Goal: Share content: Share content

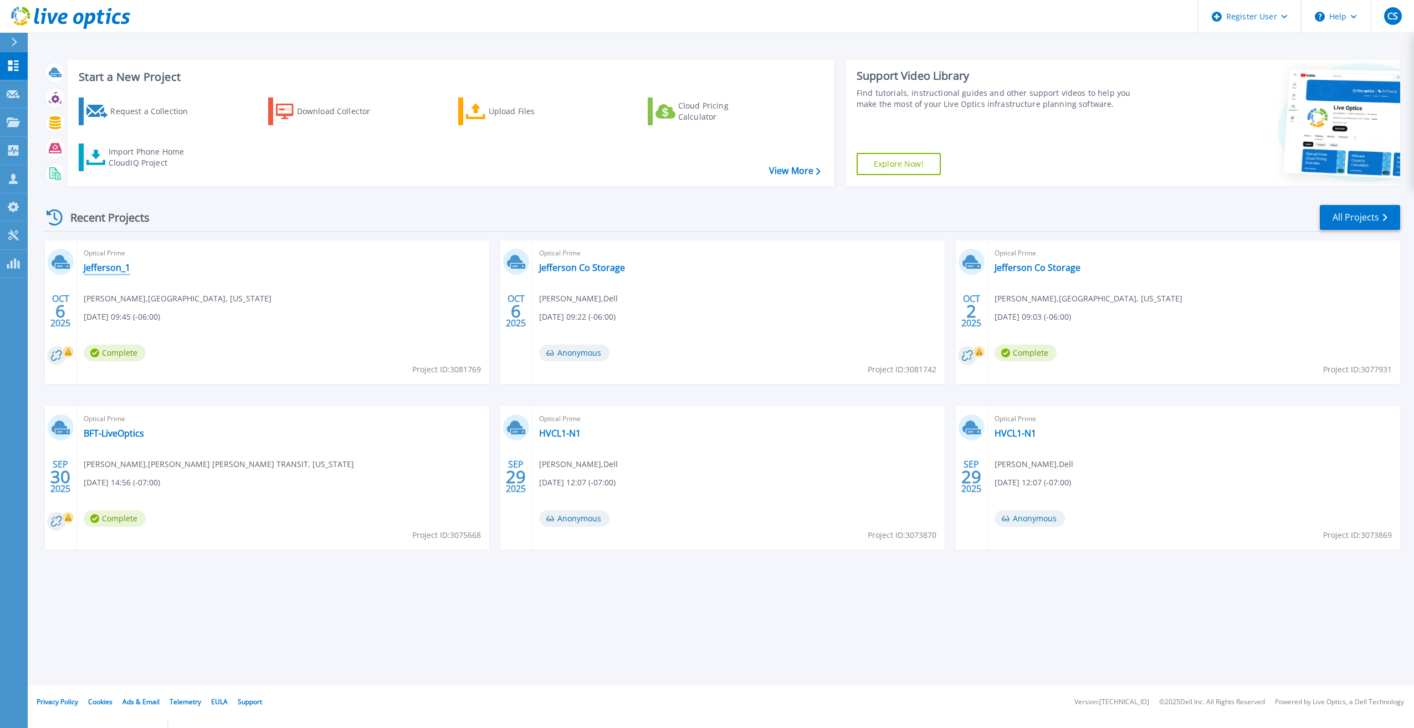
click at [121, 269] on link "Jefferson_1" at bounding box center [107, 267] width 47 height 11
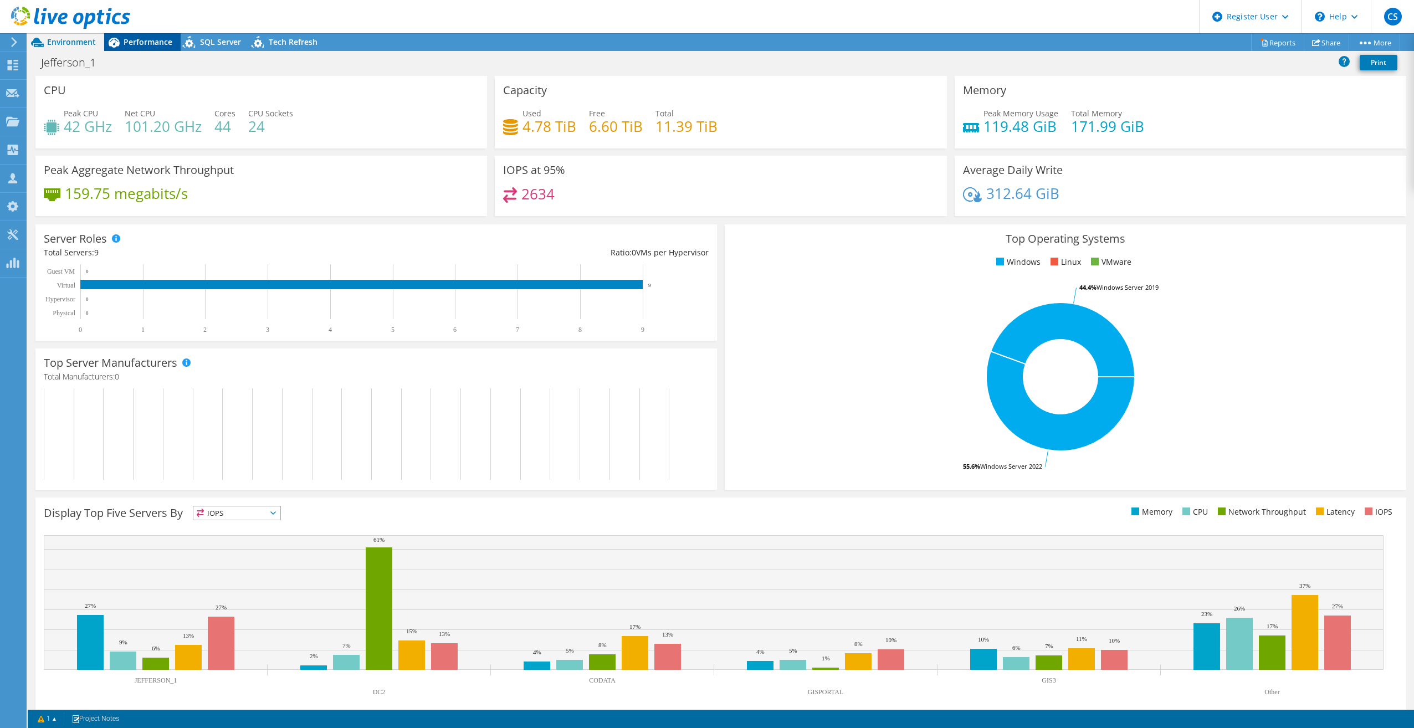
click at [150, 49] on div "Performance" at bounding box center [142, 42] width 76 height 18
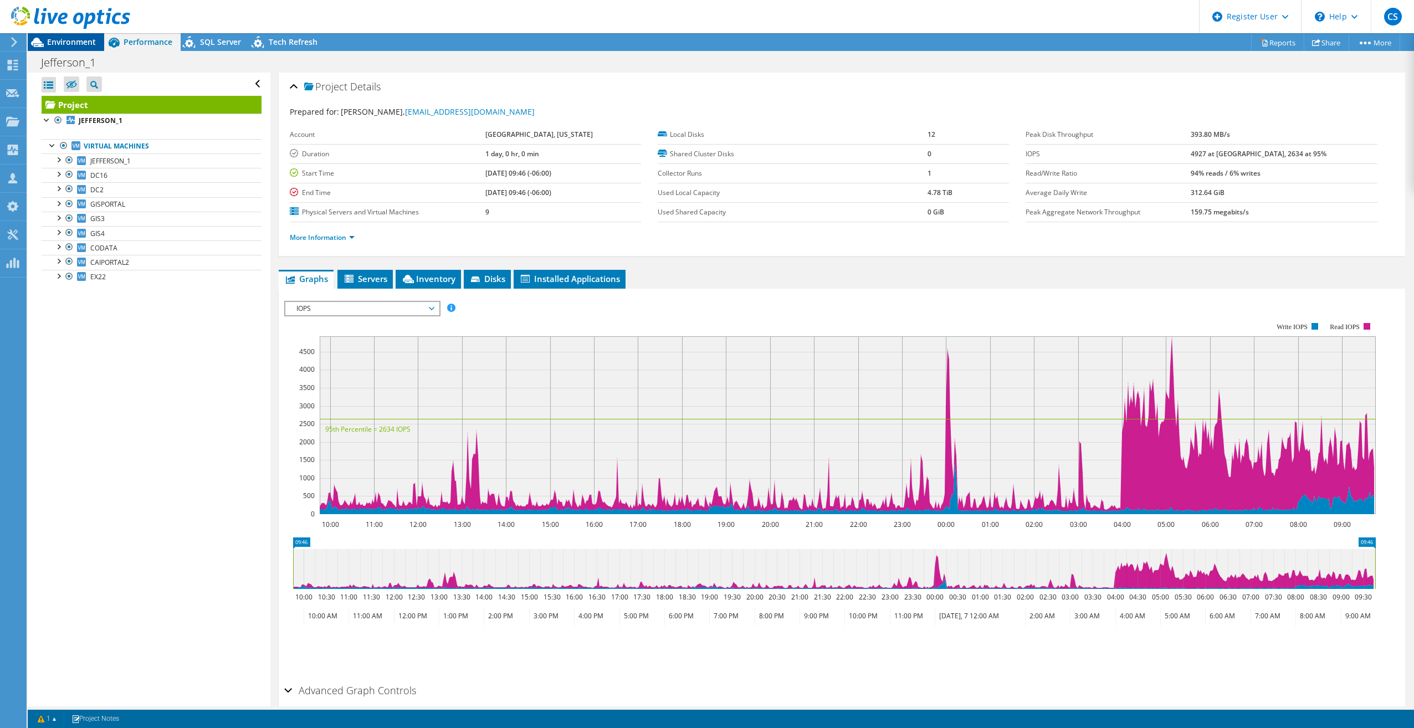
click at [59, 43] on span "Environment" at bounding box center [71, 42] width 49 height 11
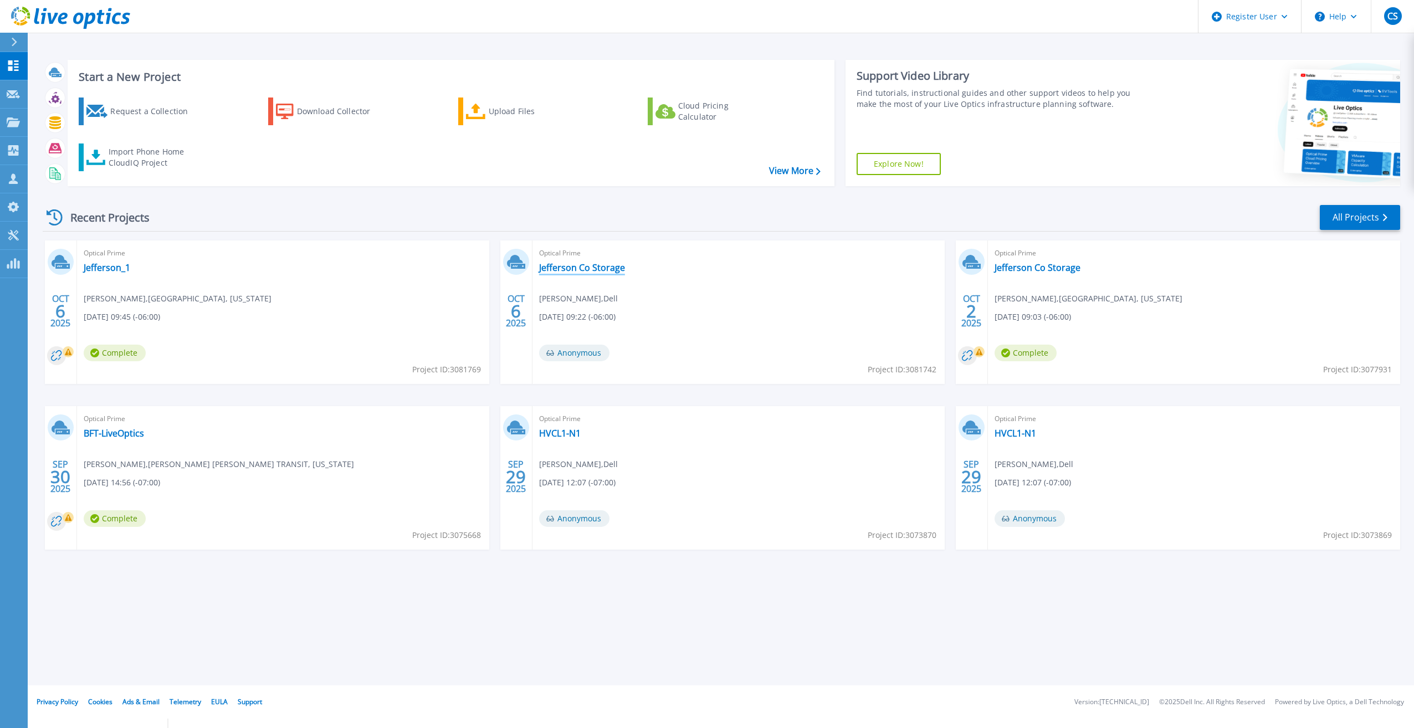
click at [569, 268] on link "Jefferson Co Storage" at bounding box center [582, 267] width 86 height 11
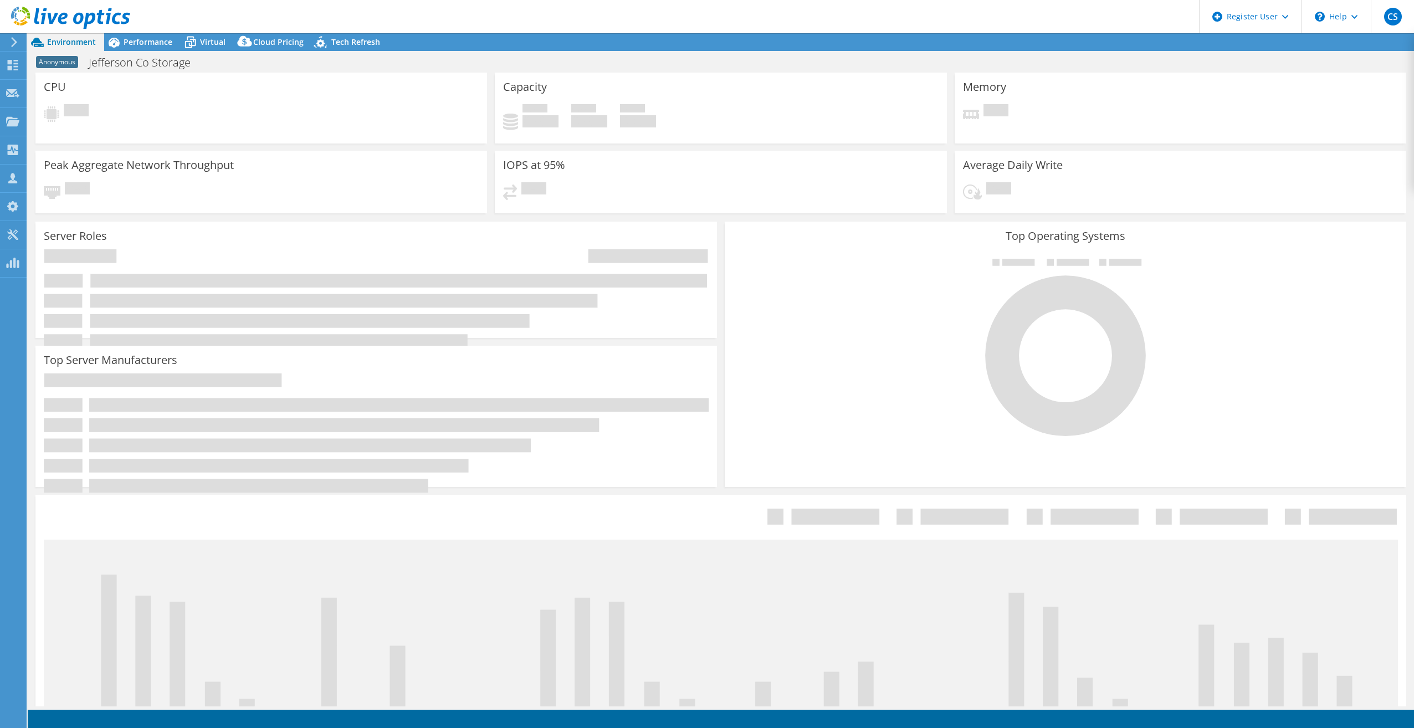
select select "USD"
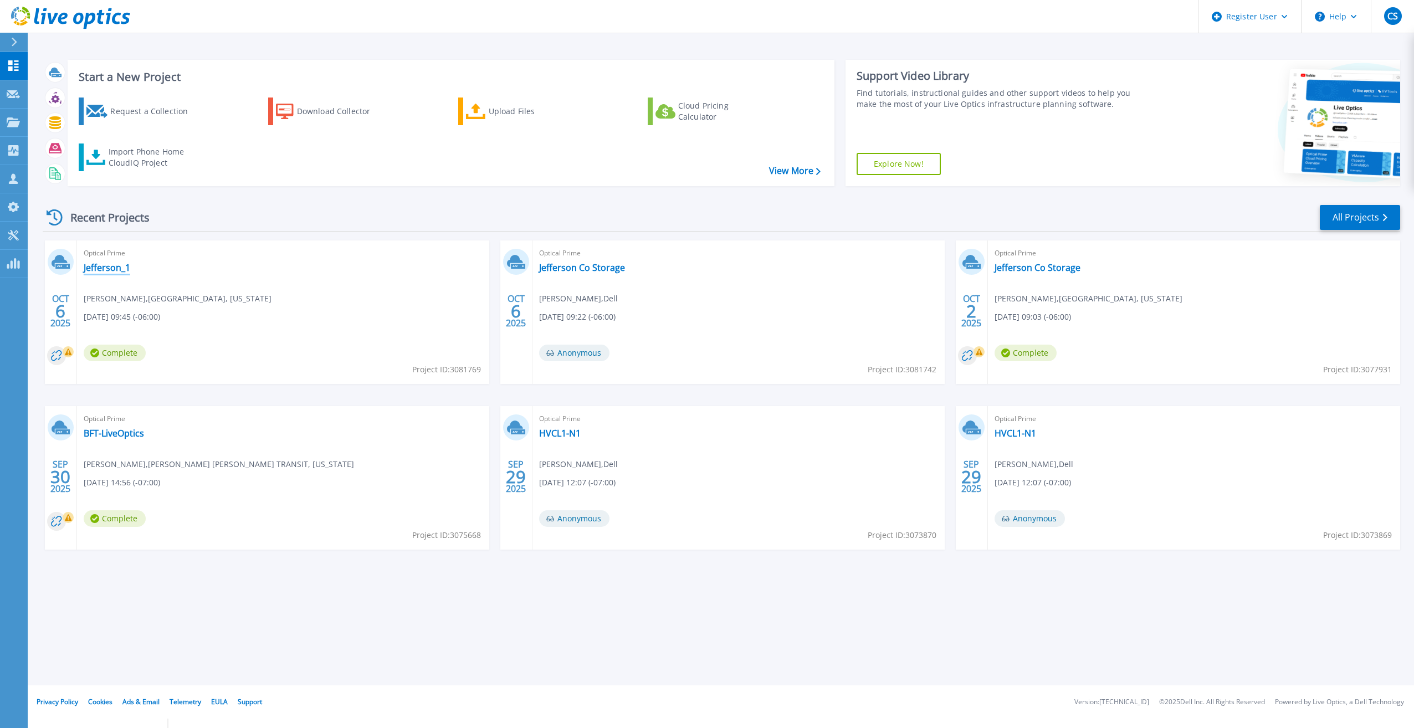
click at [118, 267] on link "Jefferson_1" at bounding box center [107, 267] width 47 height 11
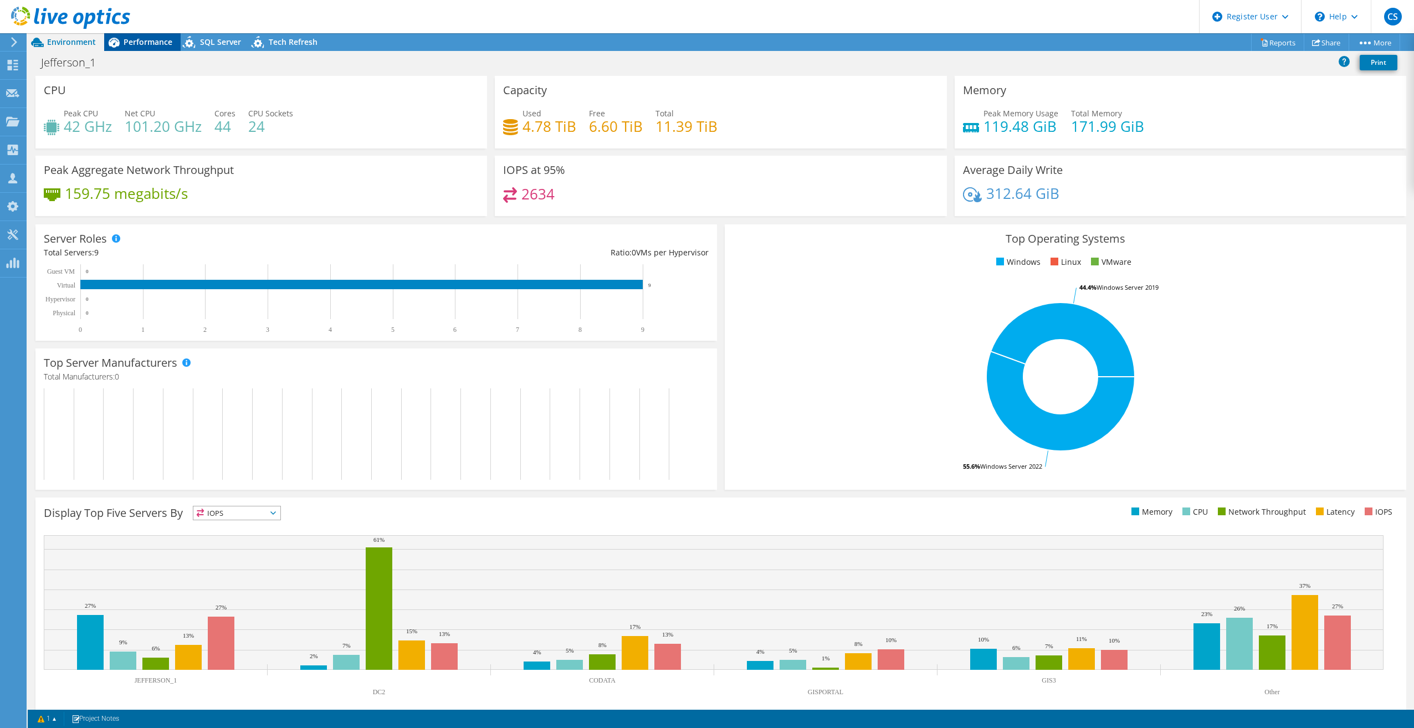
click at [148, 43] on span "Performance" at bounding box center [148, 42] width 49 height 11
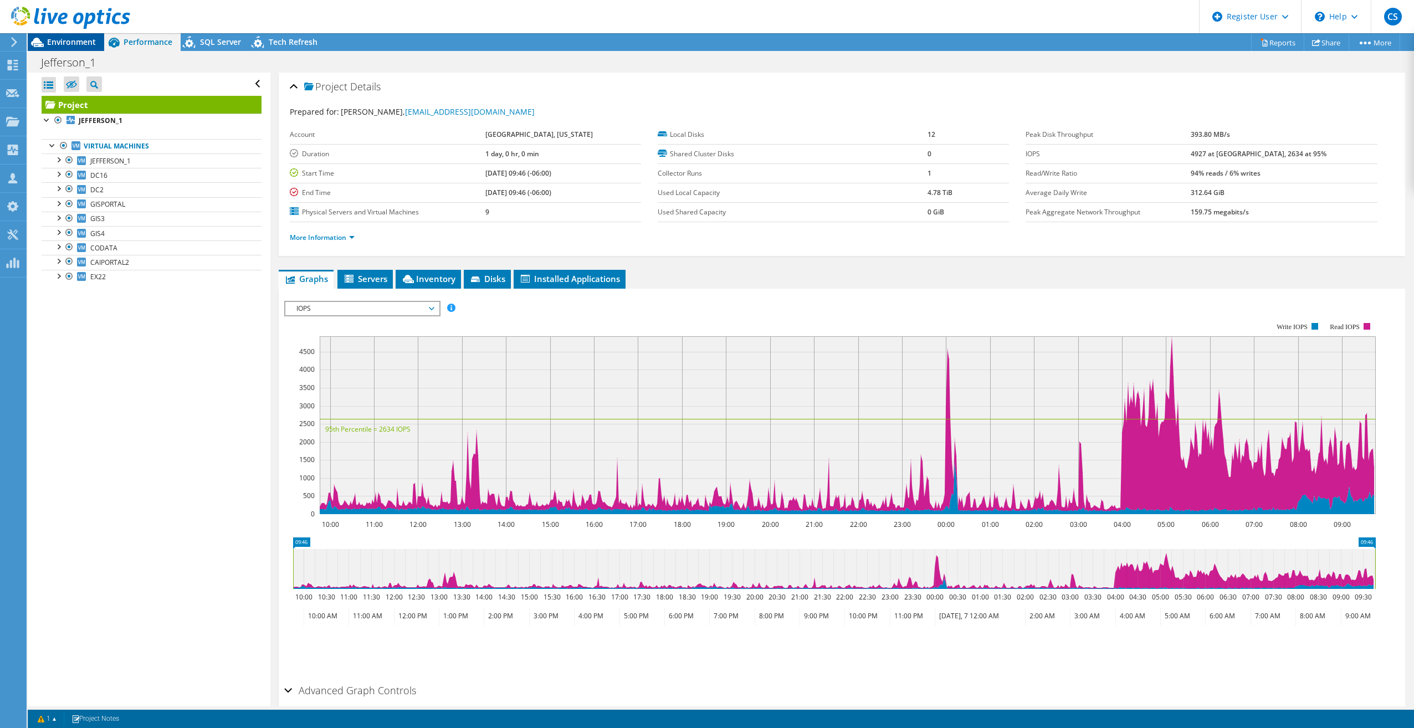
click at [94, 43] on span "Environment" at bounding box center [71, 42] width 49 height 11
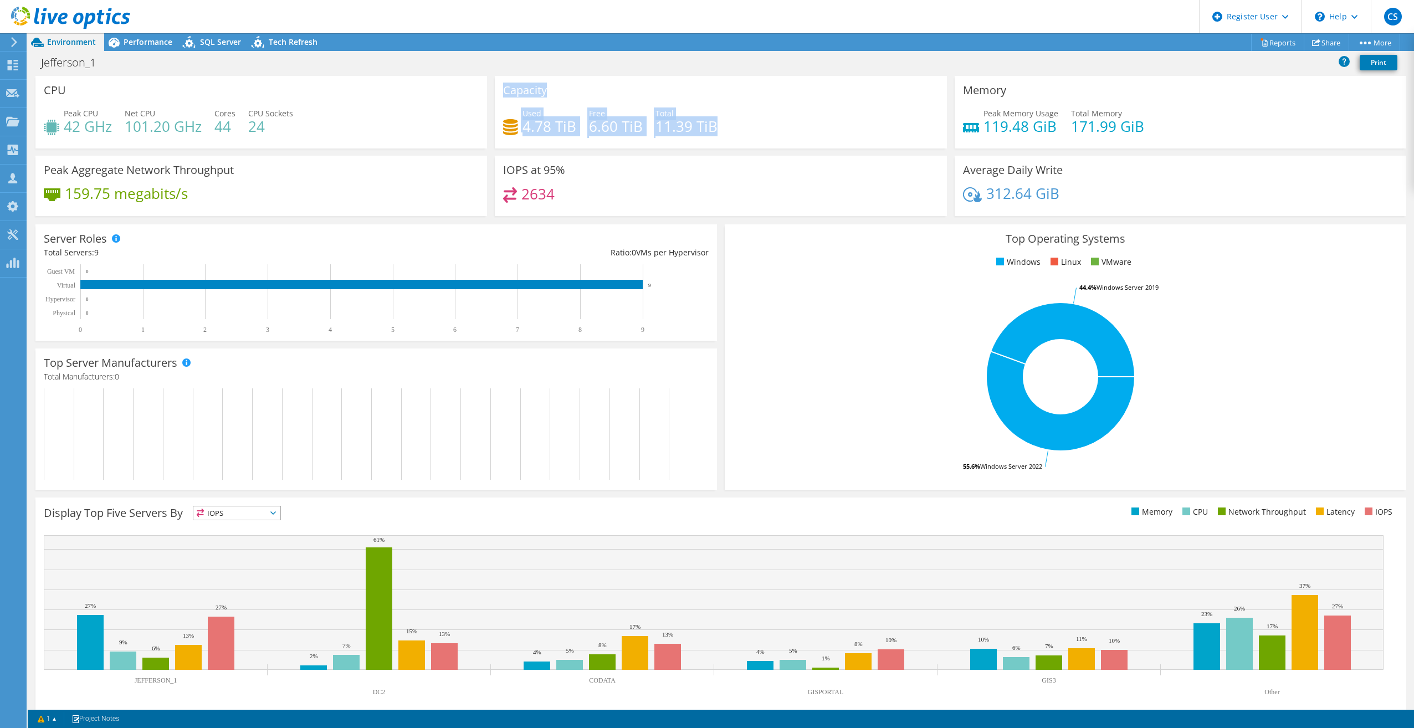
drag, startPoint x: 742, startPoint y: 126, endPoint x: 484, endPoint y: 126, distance: 257.7
click at [484, 126] on div "CPU Peak CPU 42 GHz Net CPU 101.20 GHz Cores 44 CPU Sockets 24 Capacity Used 4.…" at bounding box center [721, 149] width 1379 height 147
click at [740, 136] on div "Used 4.78 TiB Free 6.60 TiB Total 11.39 TiB" at bounding box center [720, 126] width 435 height 36
drag, startPoint x: 714, startPoint y: 132, endPoint x: 504, endPoint y: 136, distance: 210.1
click at [504, 136] on div "Used 4.78 TiB Free 6.60 TiB Total 11.39 TiB" at bounding box center [720, 126] width 435 height 36
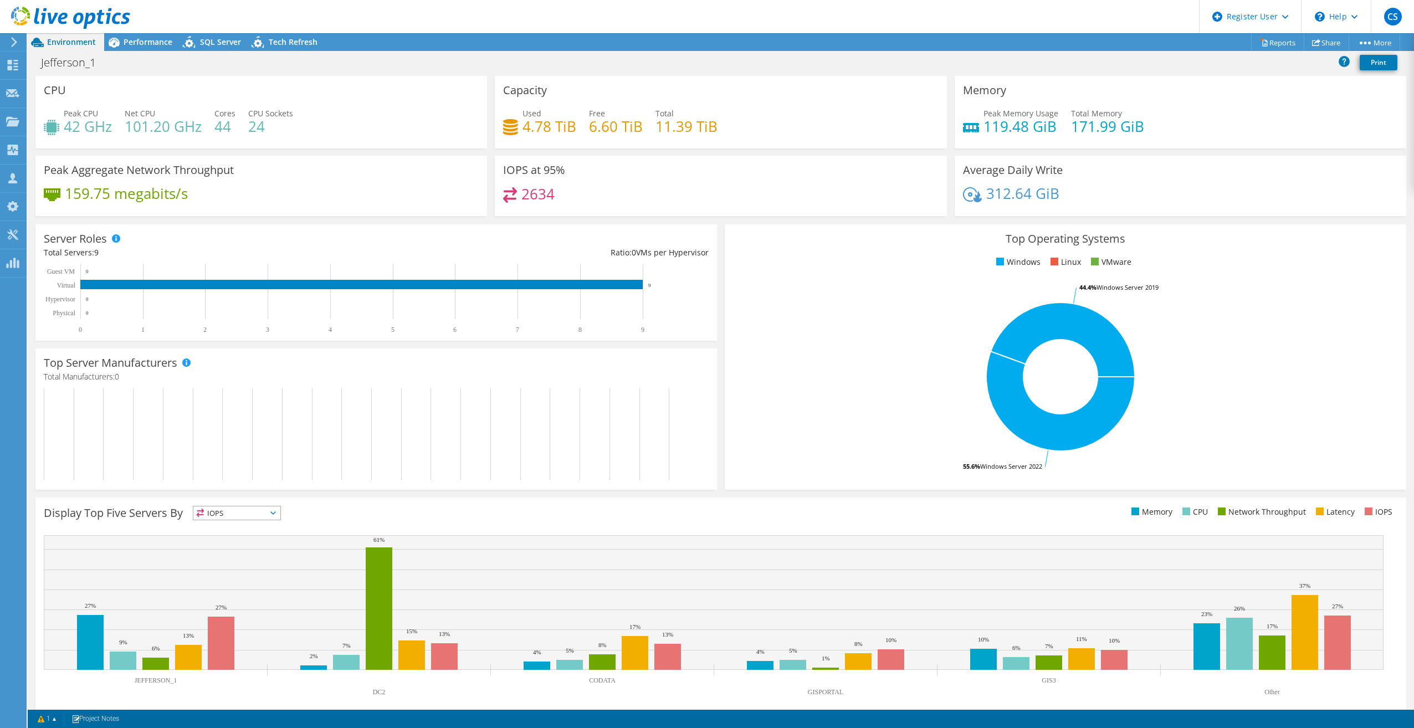
click at [757, 131] on div "Used 4.78 TiB Free 6.60 TiB Total 11.39 TiB" at bounding box center [720, 126] width 435 height 36
click at [1325, 42] on link "Share" at bounding box center [1326, 42] width 45 height 17
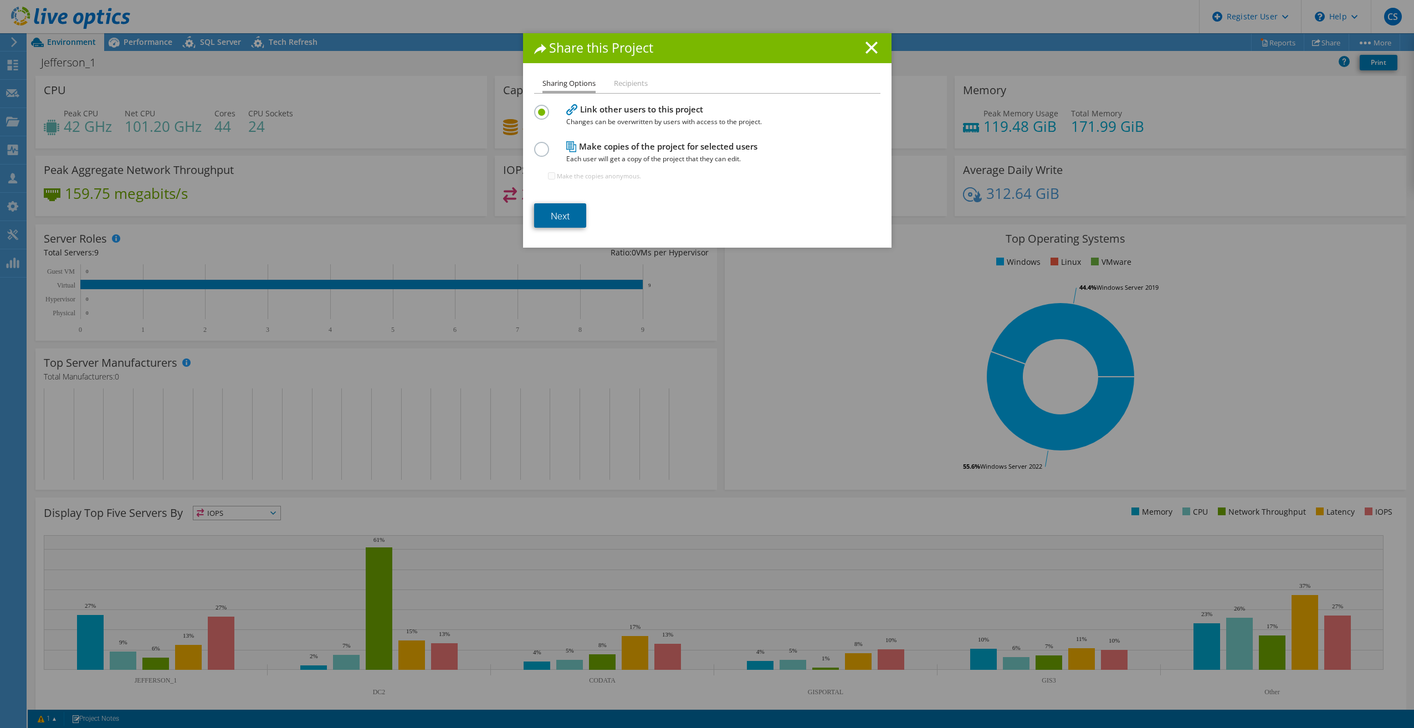
click at [579, 223] on link "Next" at bounding box center [560, 215] width 52 height 24
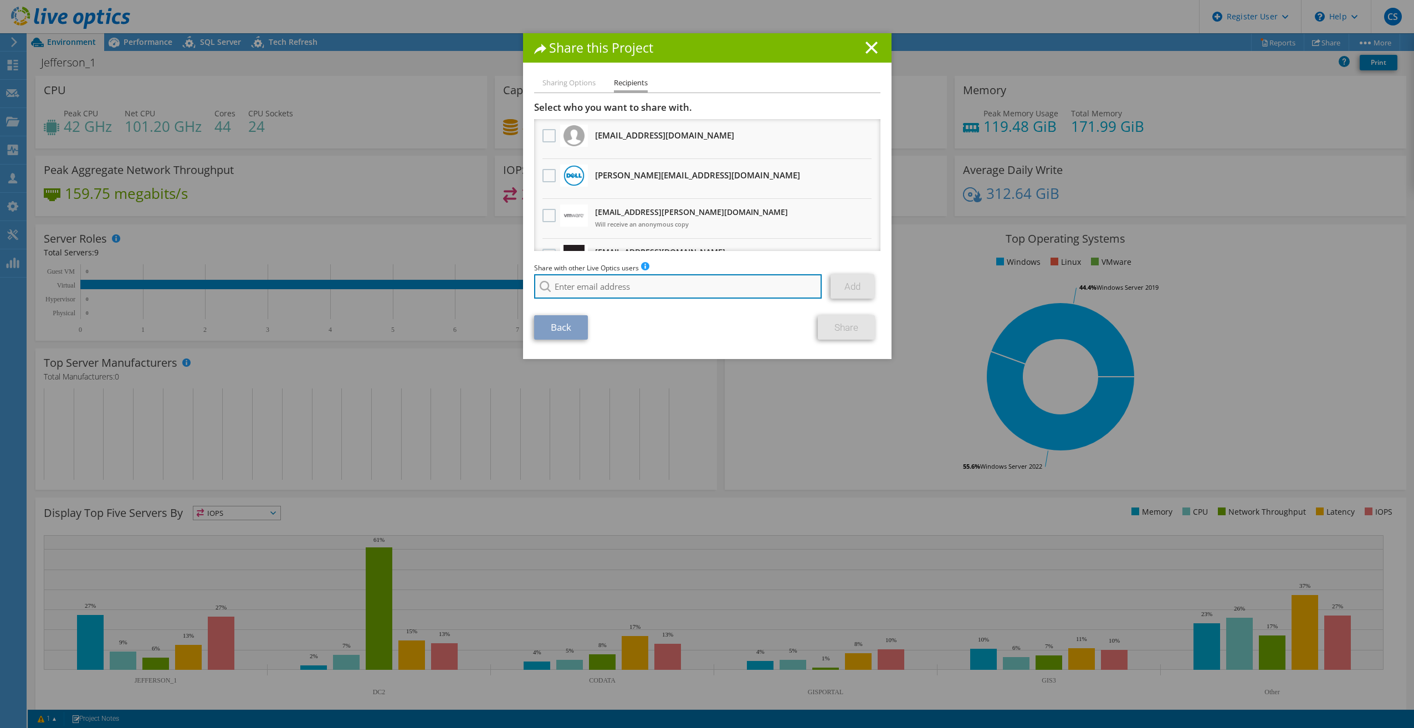
click at [599, 284] on input "search" at bounding box center [678, 286] width 288 height 24
paste input "shinji.carmichael@rightsys.com"
type input "shinji.carmichael@rightsys.com"
drag, startPoint x: 609, startPoint y: 305, endPoint x: 651, endPoint y: 301, distance: 42.3
click at [609, 305] on li "shinji.carmichael@rightsys.com" at bounding box center [617, 301] width 166 height 13
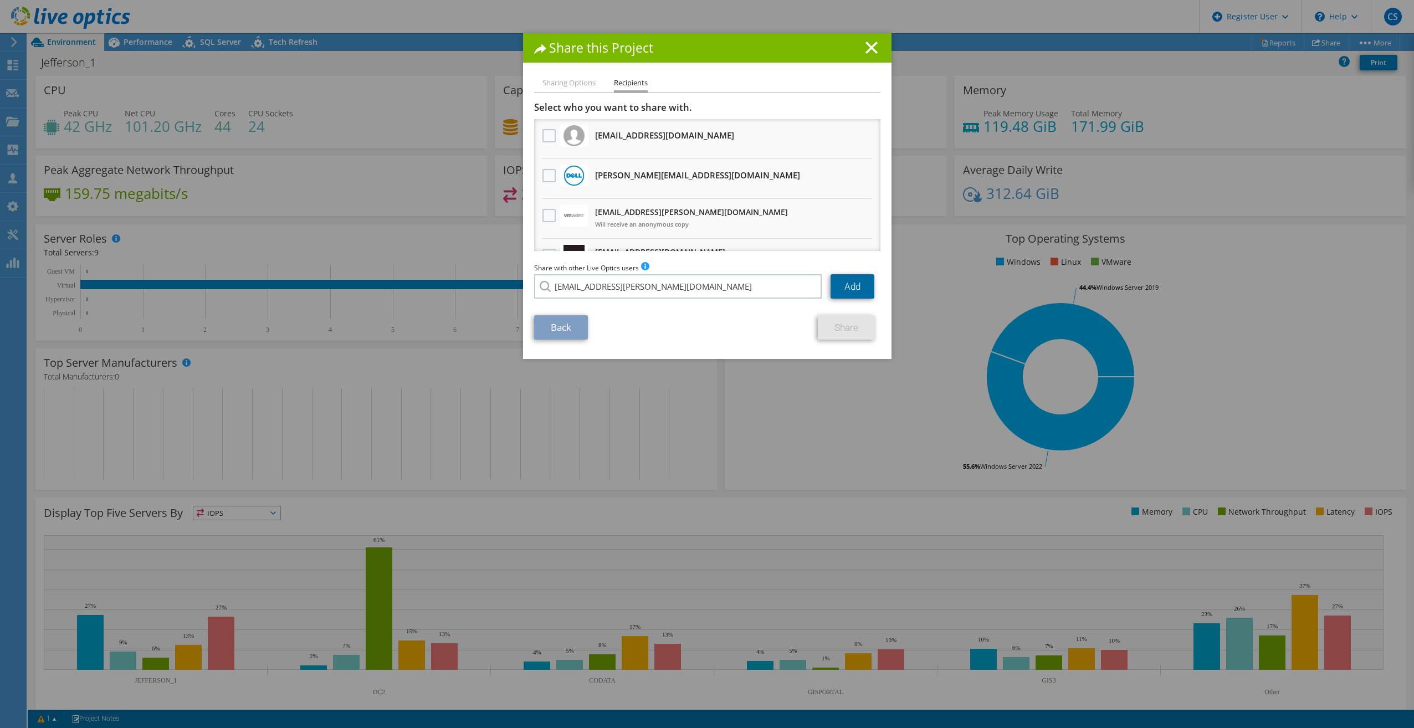
click at [855, 285] on link "Add" at bounding box center [853, 286] width 44 height 24
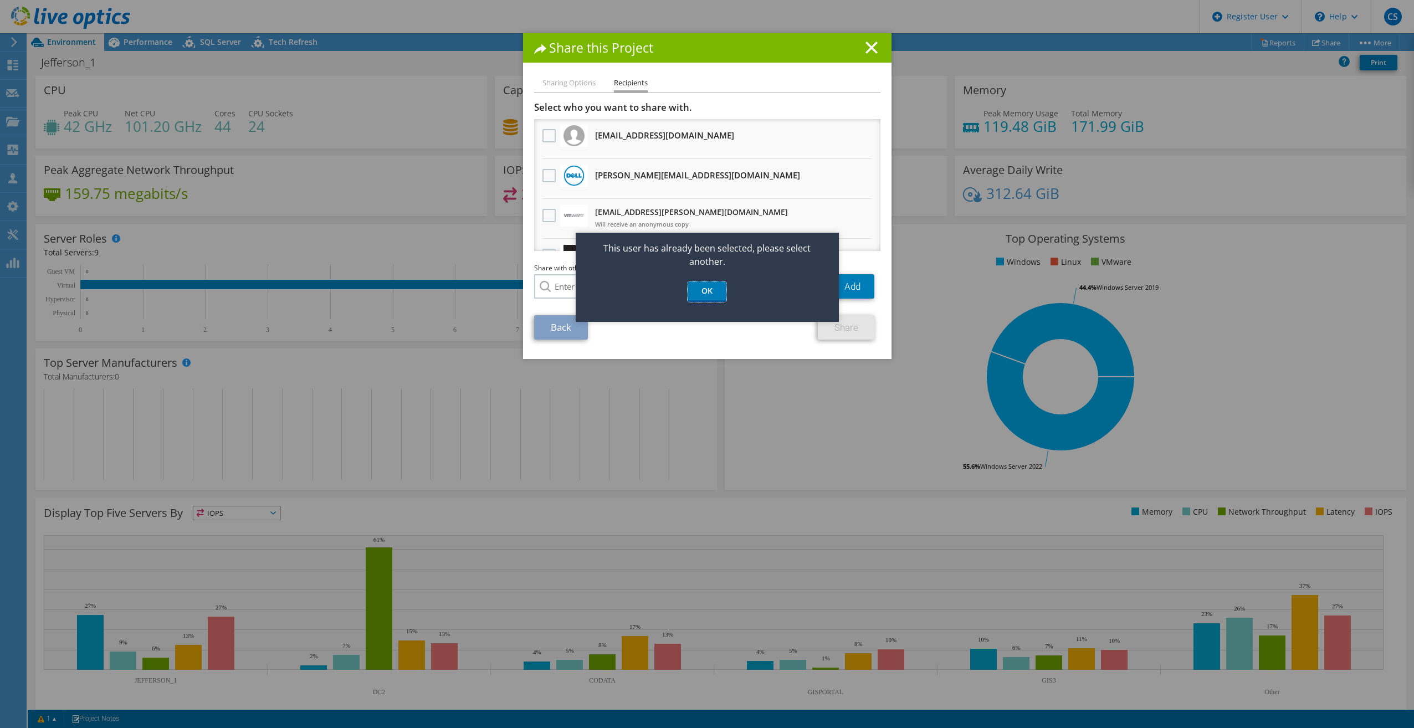
drag, startPoint x: 720, startPoint y: 295, endPoint x: 719, endPoint y: 268, distance: 27.2
click at [720, 295] on link "OK" at bounding box center [707, 292] width 39 height 21
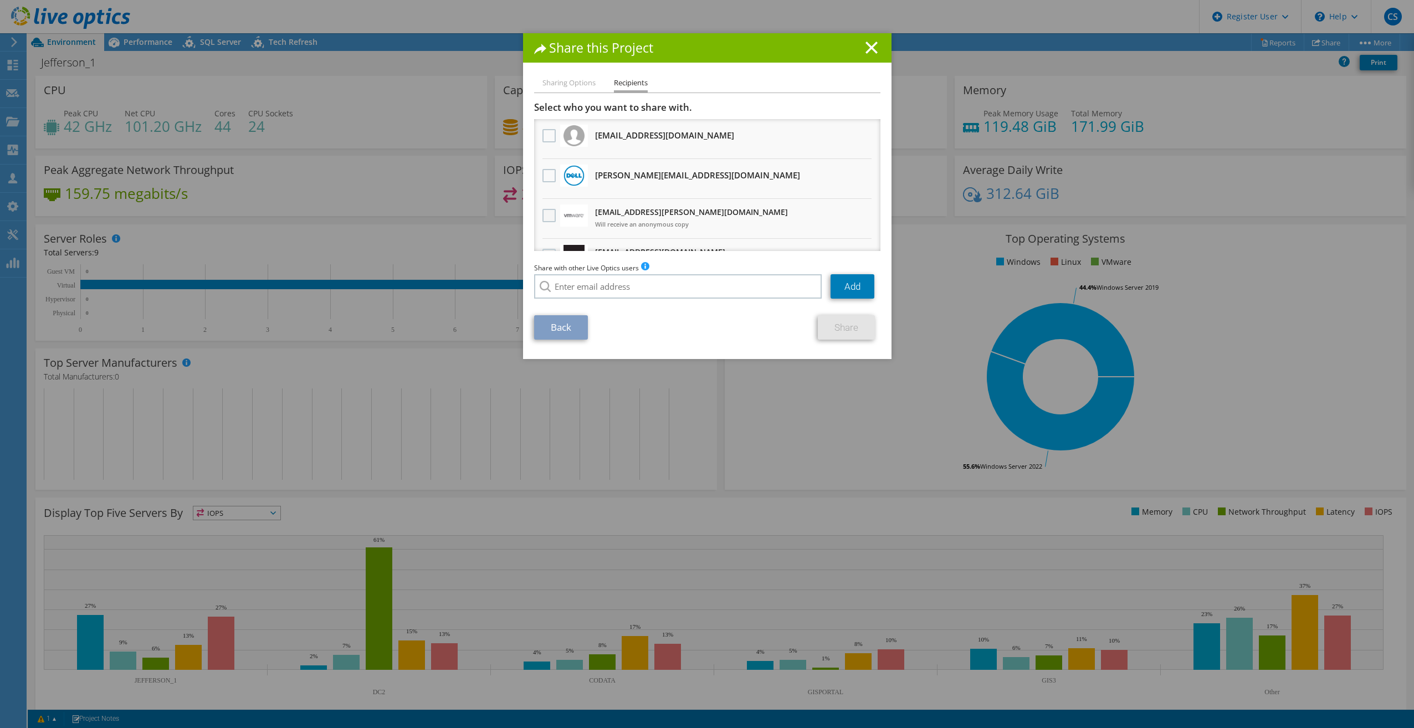
click at [543, 214] on label at bounding box center [551, 215] width 16 height 13
click at [0, 0] on input "checkbox" at bounding box center [0, 0] width 0 height 0
click at [842, 334] on link "Share" at bounding box center [846, 327] width 57 height 24
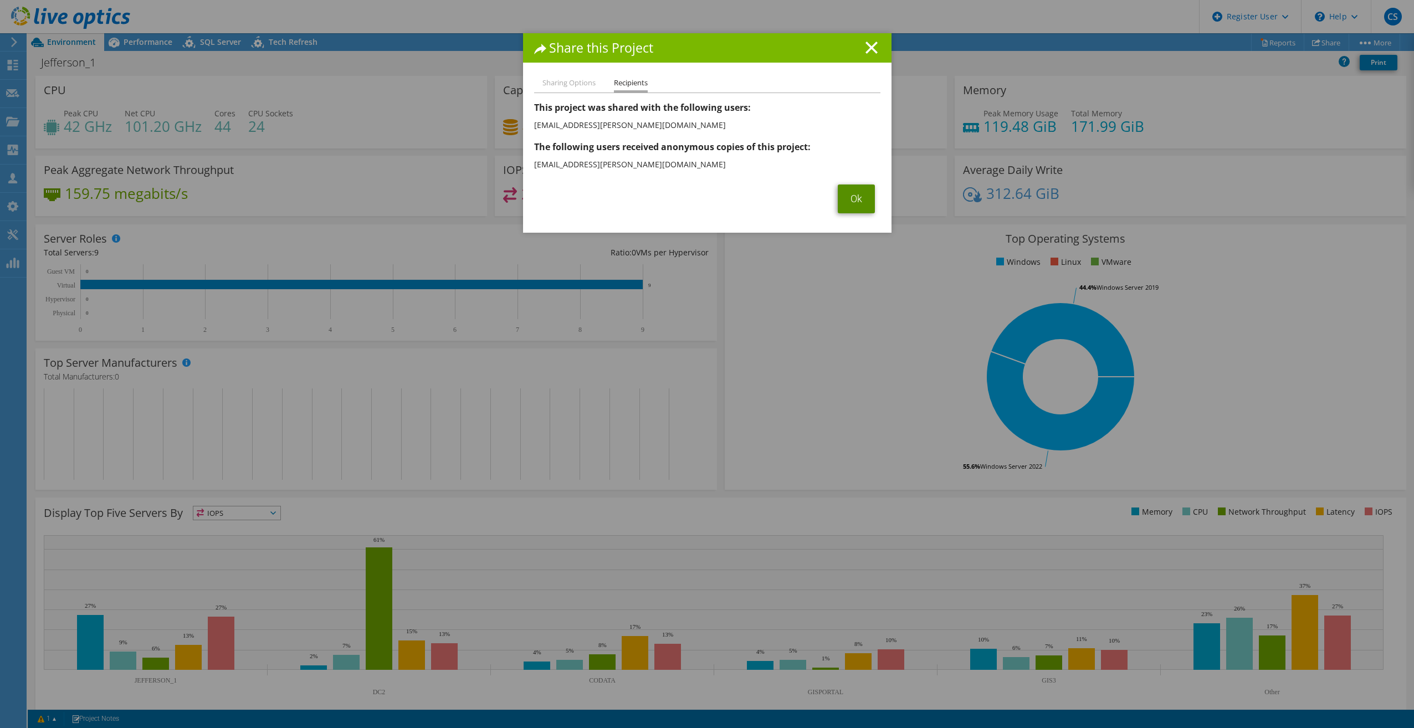
click at [865, 203] on link "Ok" at bounding box center [856, 199] width 37 height 29
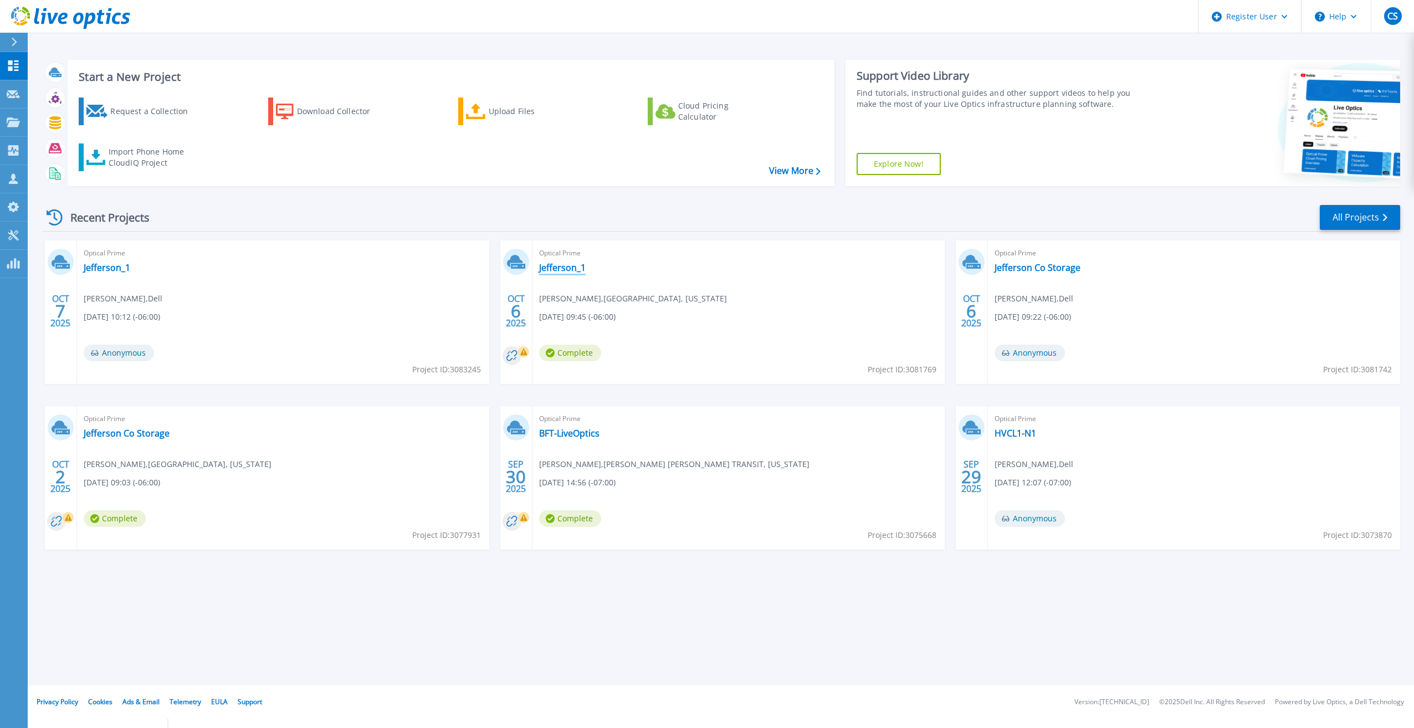
click at [578, 272] on link "Jefferson_1" at bounding box center [562, 267] width 47 height 11
click at [155, 430] on link "Jefferson Co Storage" at bounding box center [127, 433] width 86 height 11
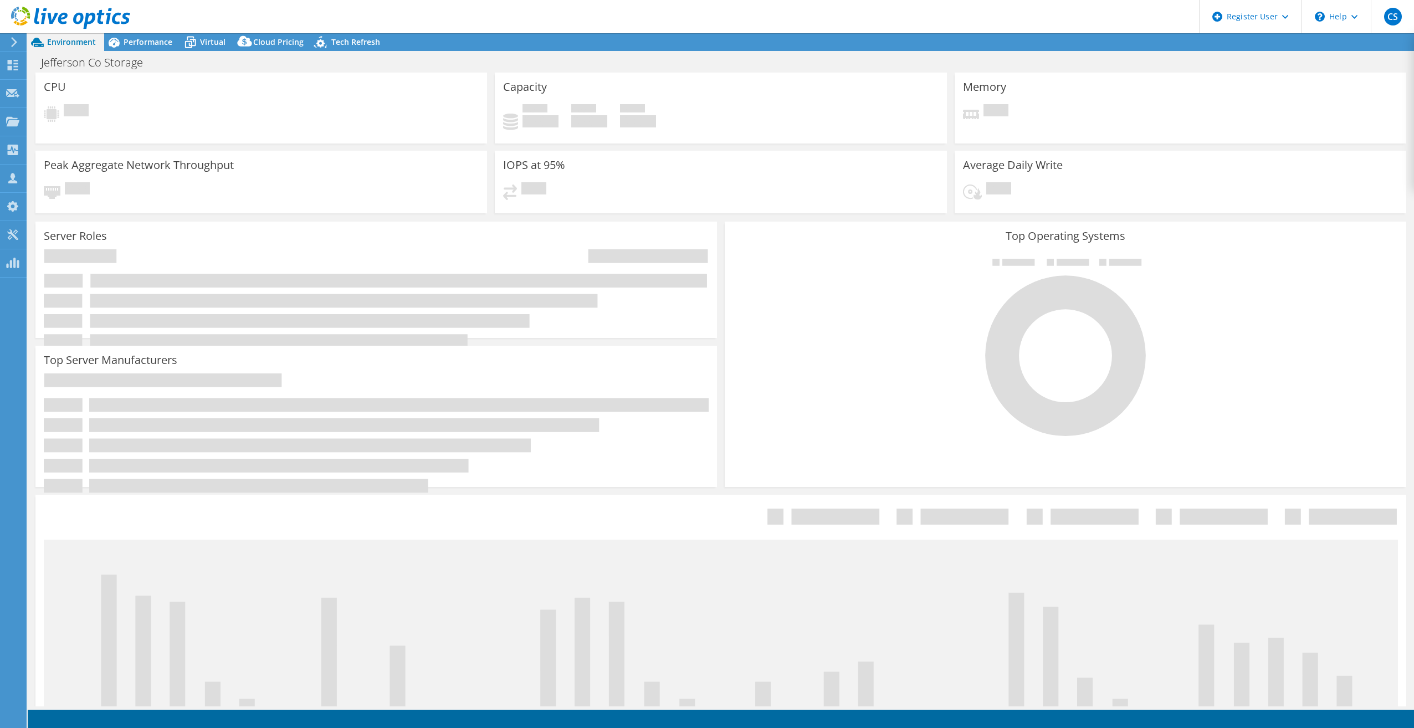
select select "USD"
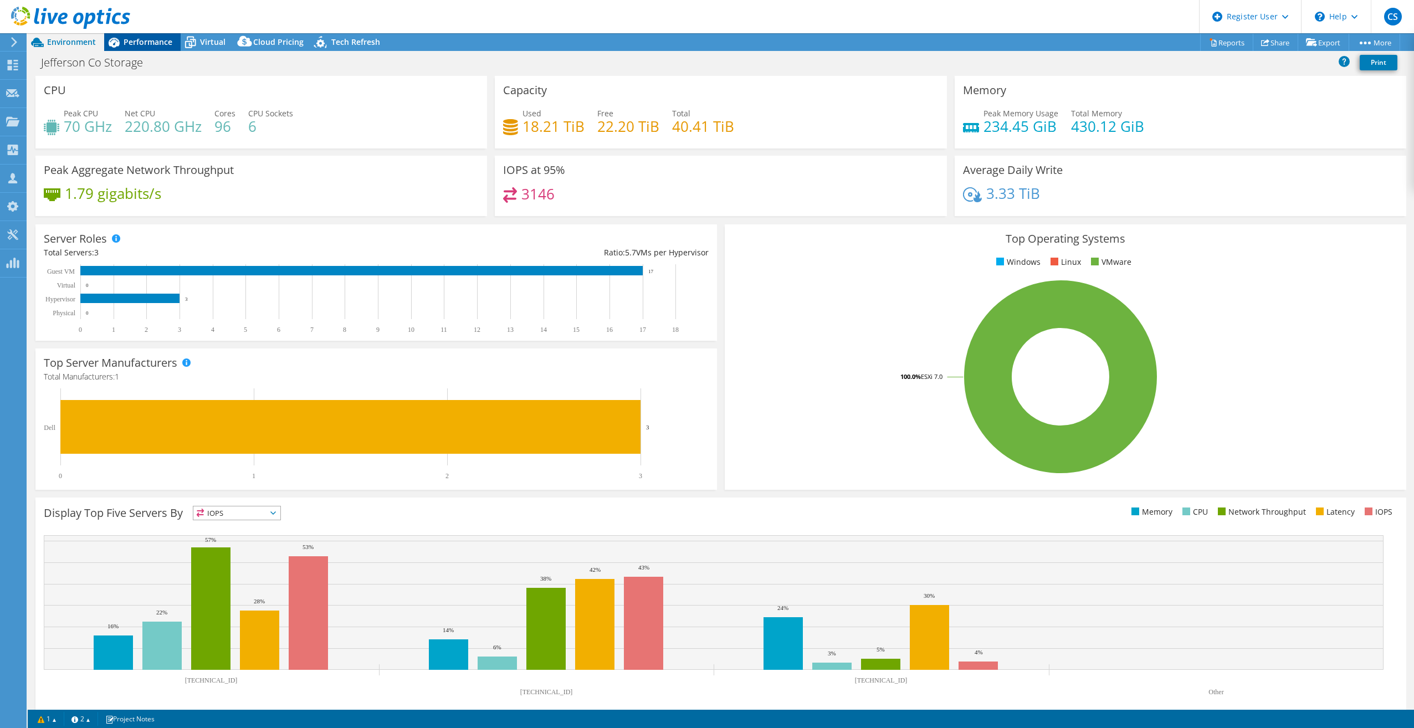
click at [151, 48] on div "Performance" at bounding box center [142, 42] width 76 height 18
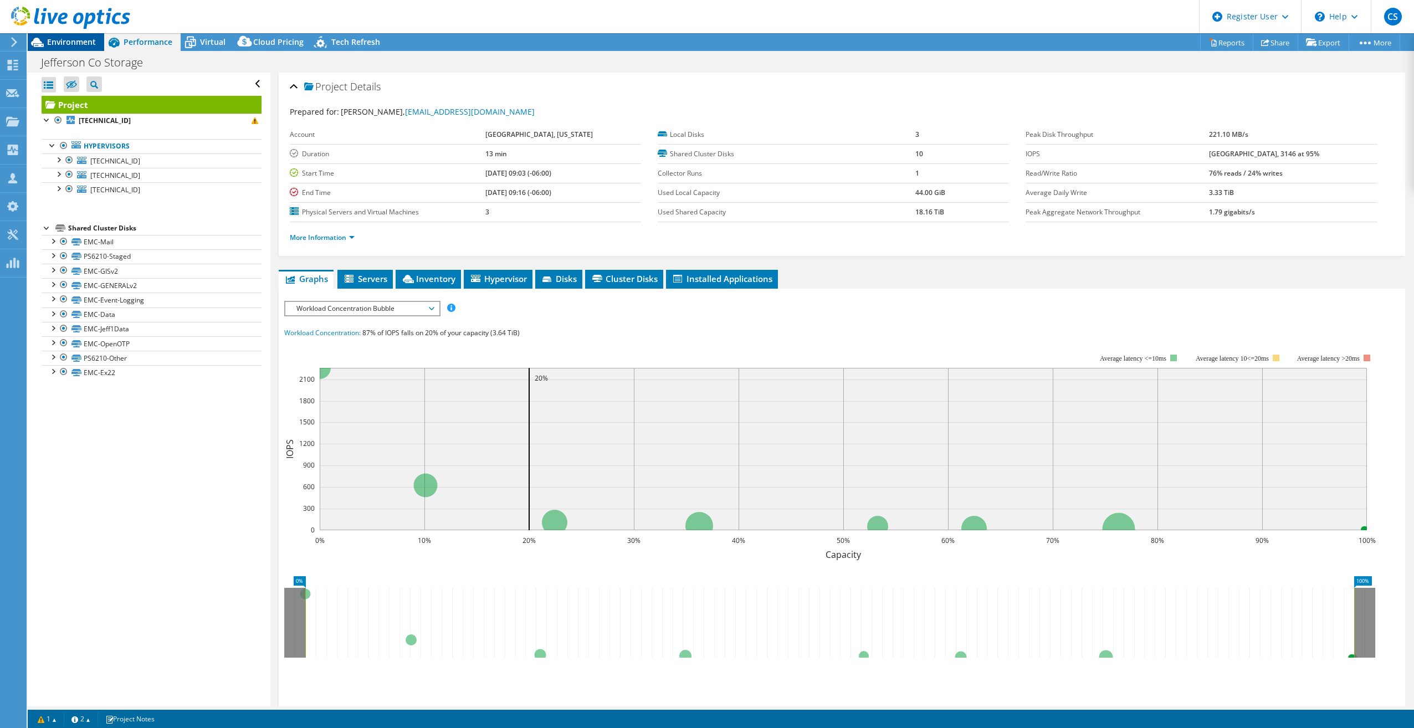
click at [73, 38] on span "Environment" at bounding box center [71, 42] width 49 height 11
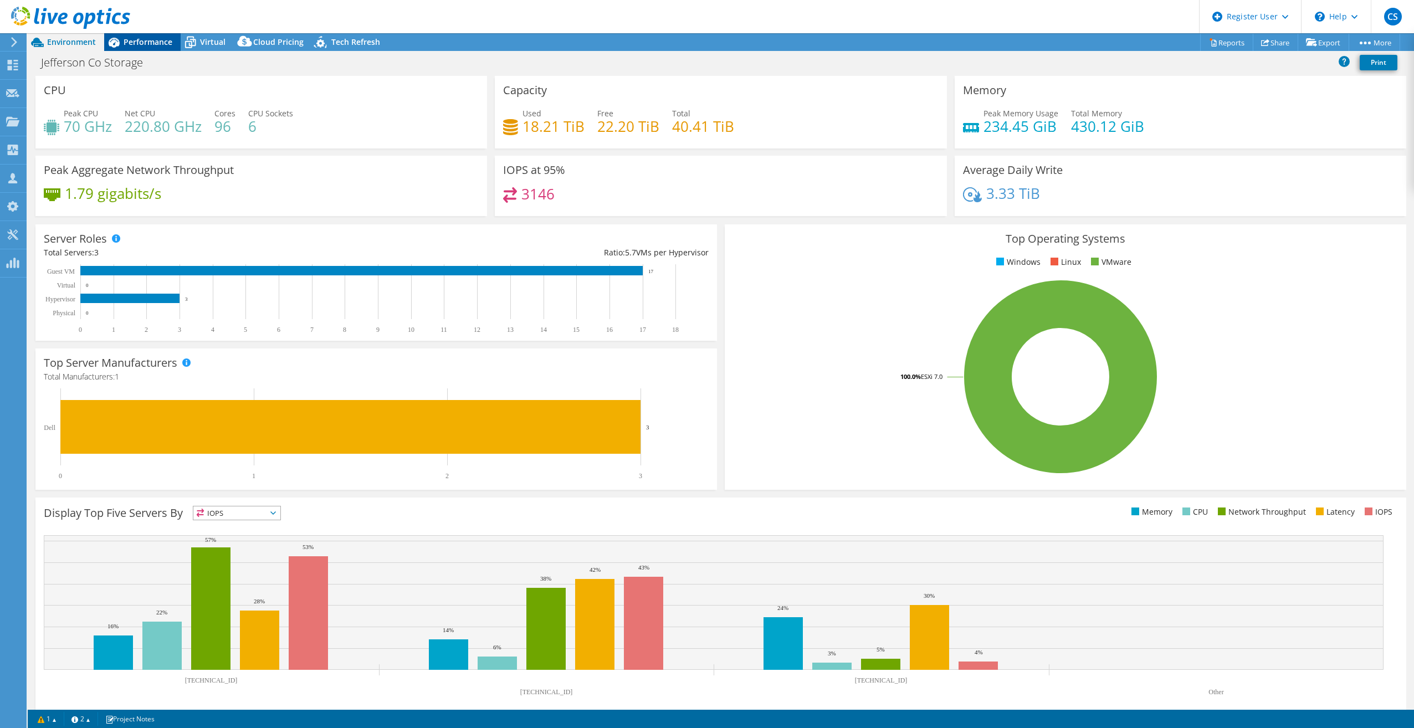
click at [134, 39] on span "Performance" at bounding box center [148, 42] width 49 height 11
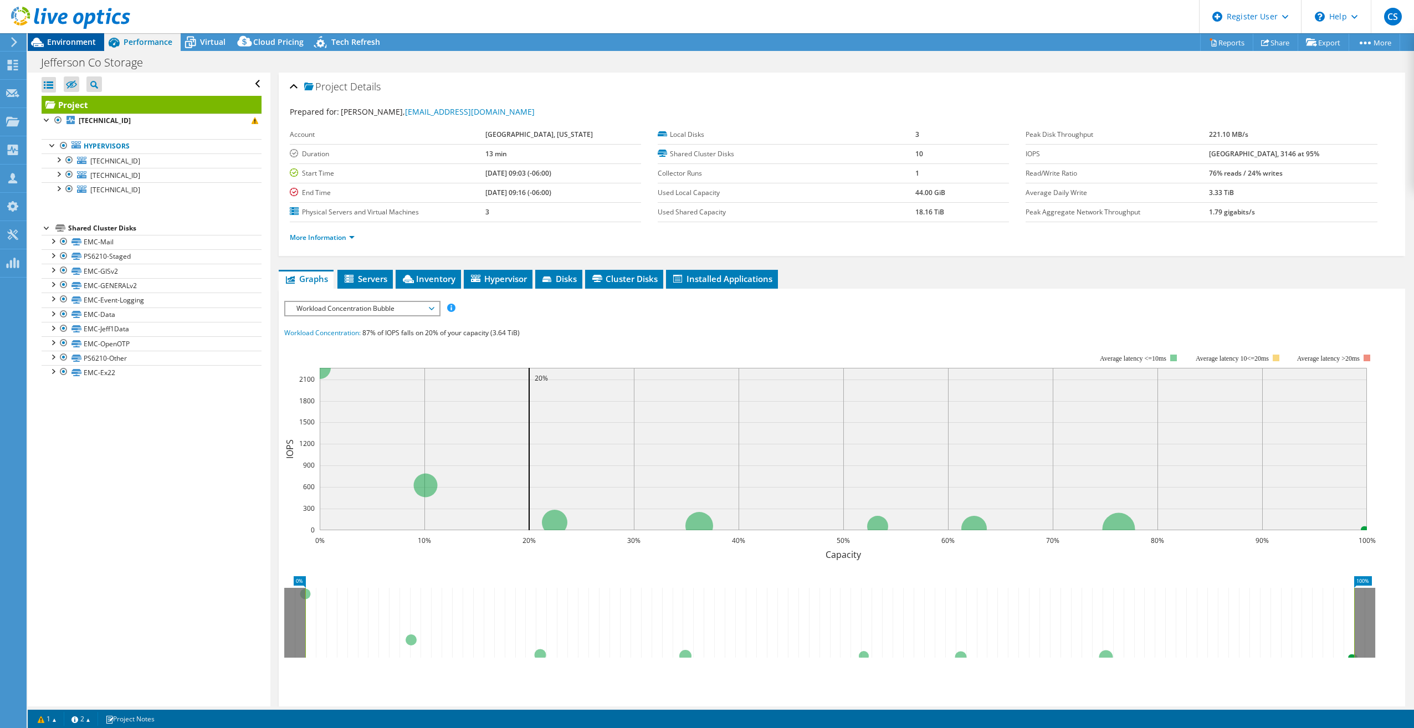
click at [91, 39] on span "Environment" at bounding box center [71, 42] width 49 height 11
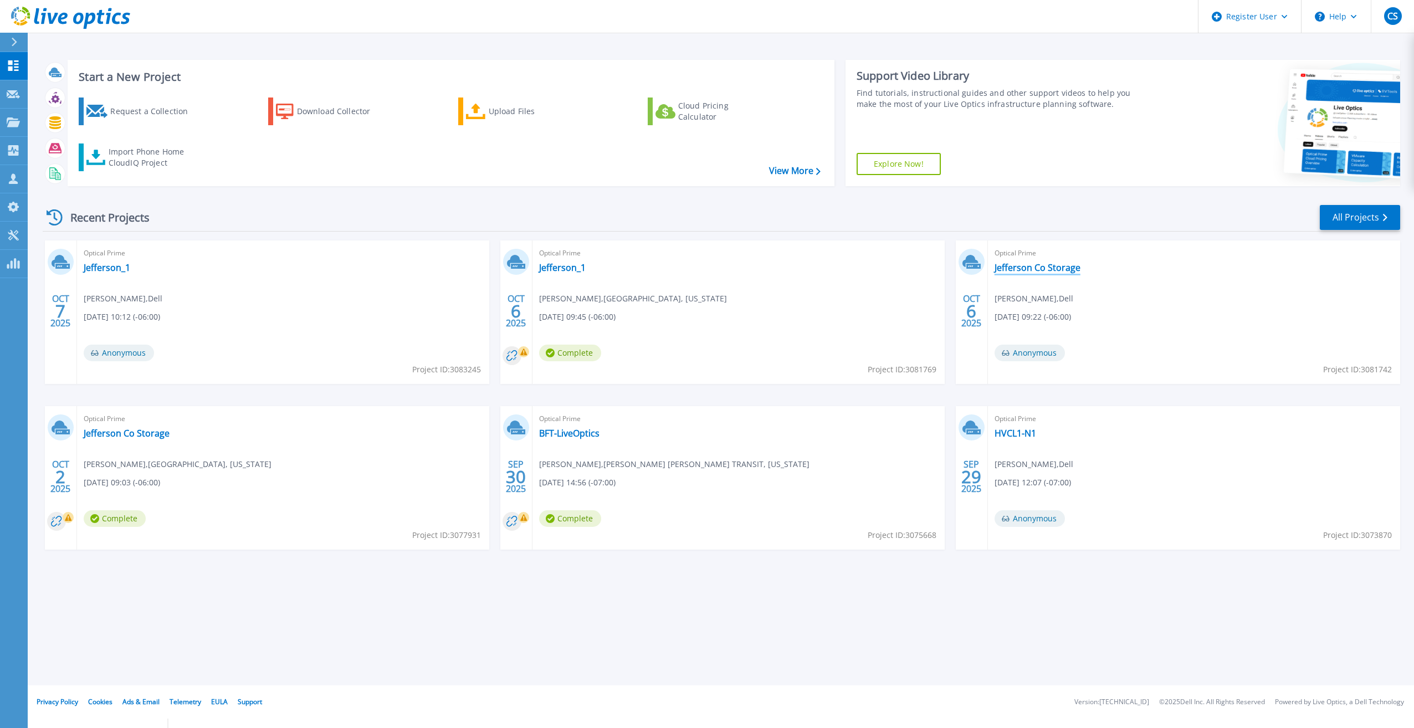
click at [1071, 270] on link "Jefferson Co Storage" at bounding box center [1038, 267] width 86 height 11
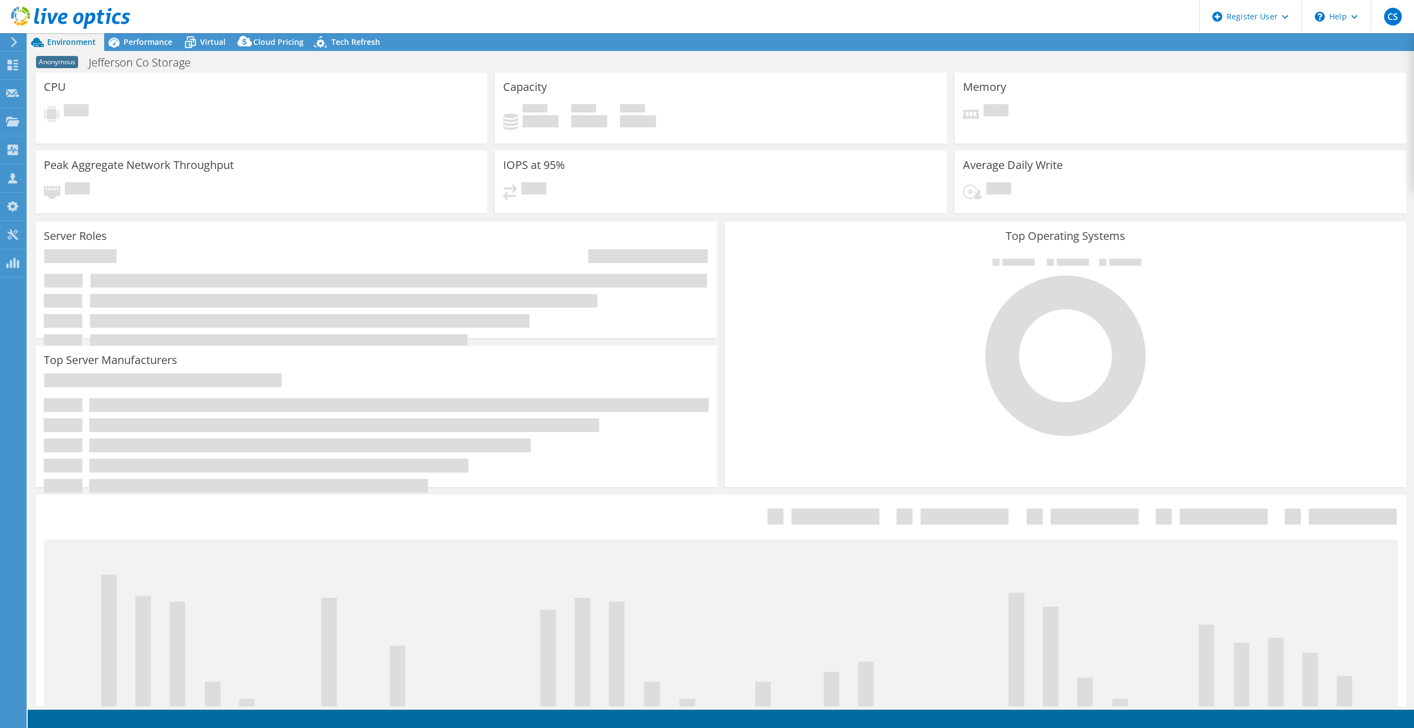
select select "USD"
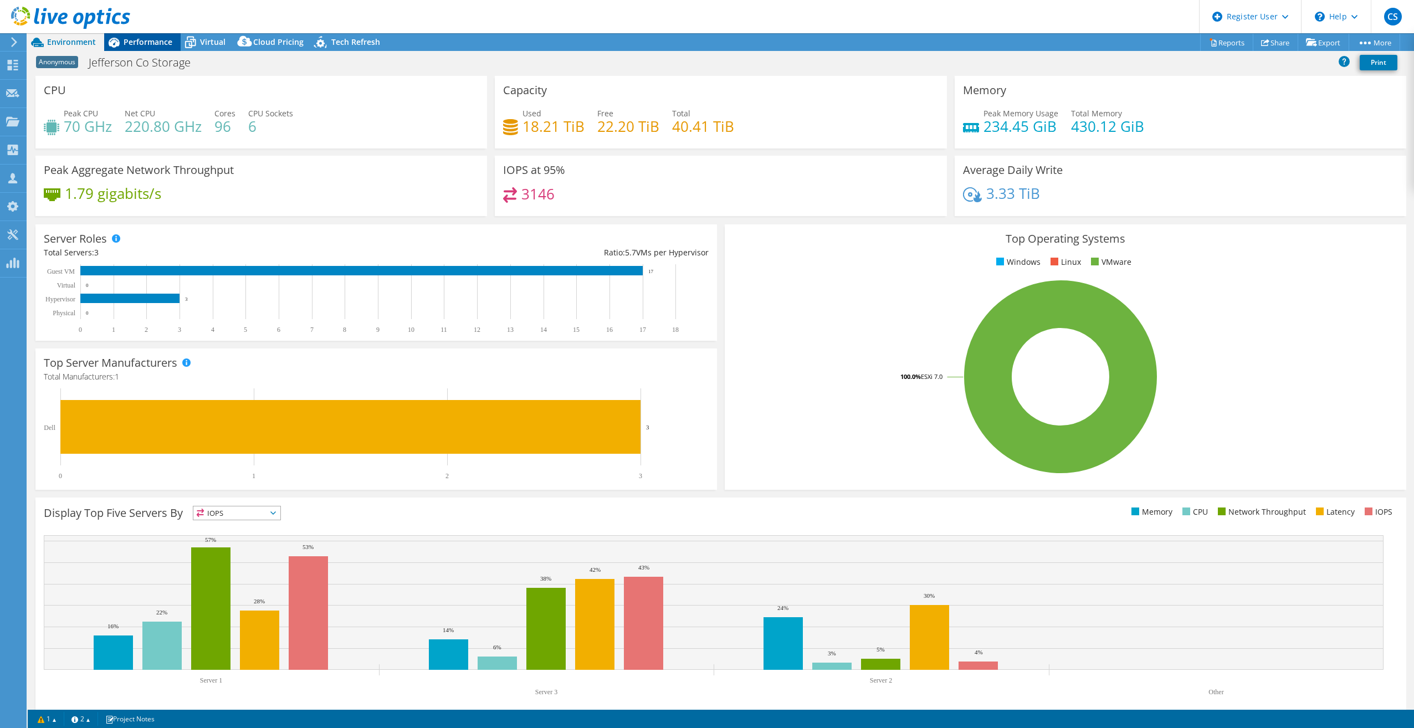
click at [158, 39] on span "Performance" at bounding box center [148, 42] width 49 height 11
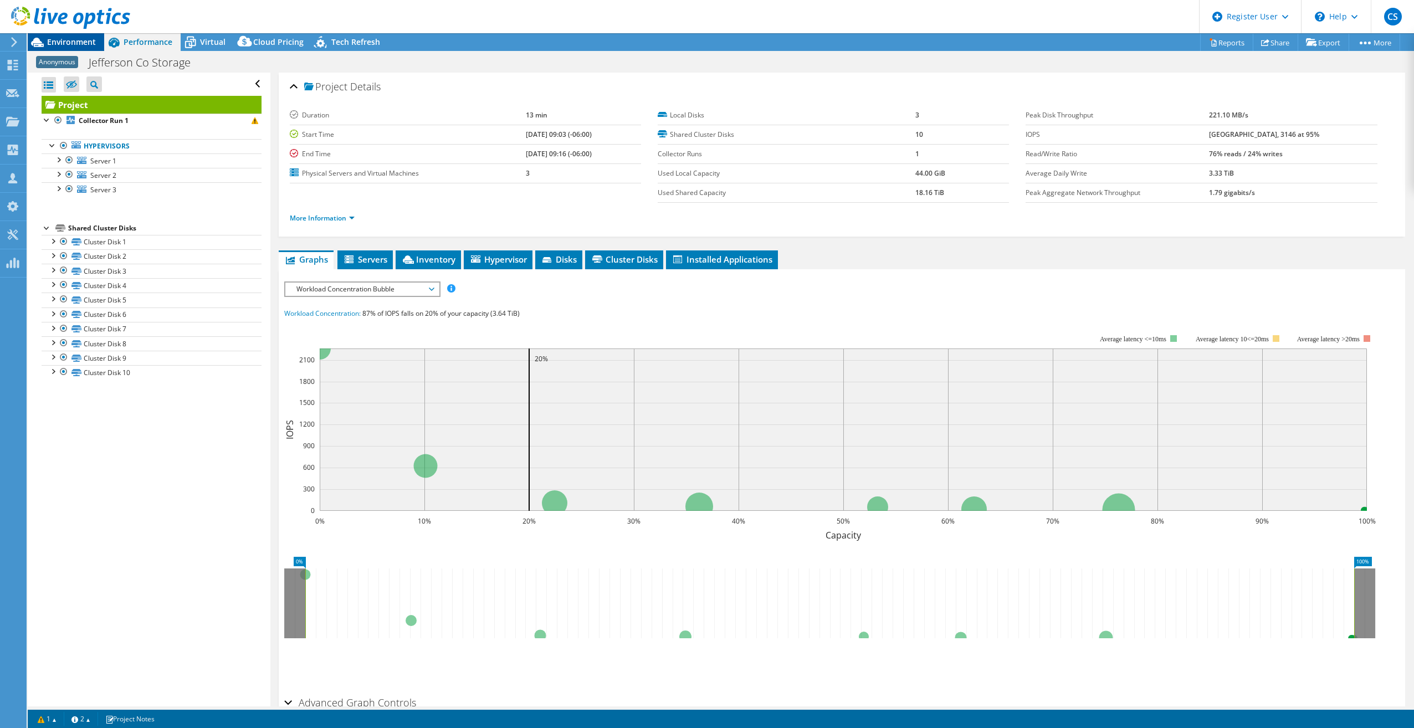
click at [93, 39] on span "Environment" at bounding box center [71, 42] width 49 height 11
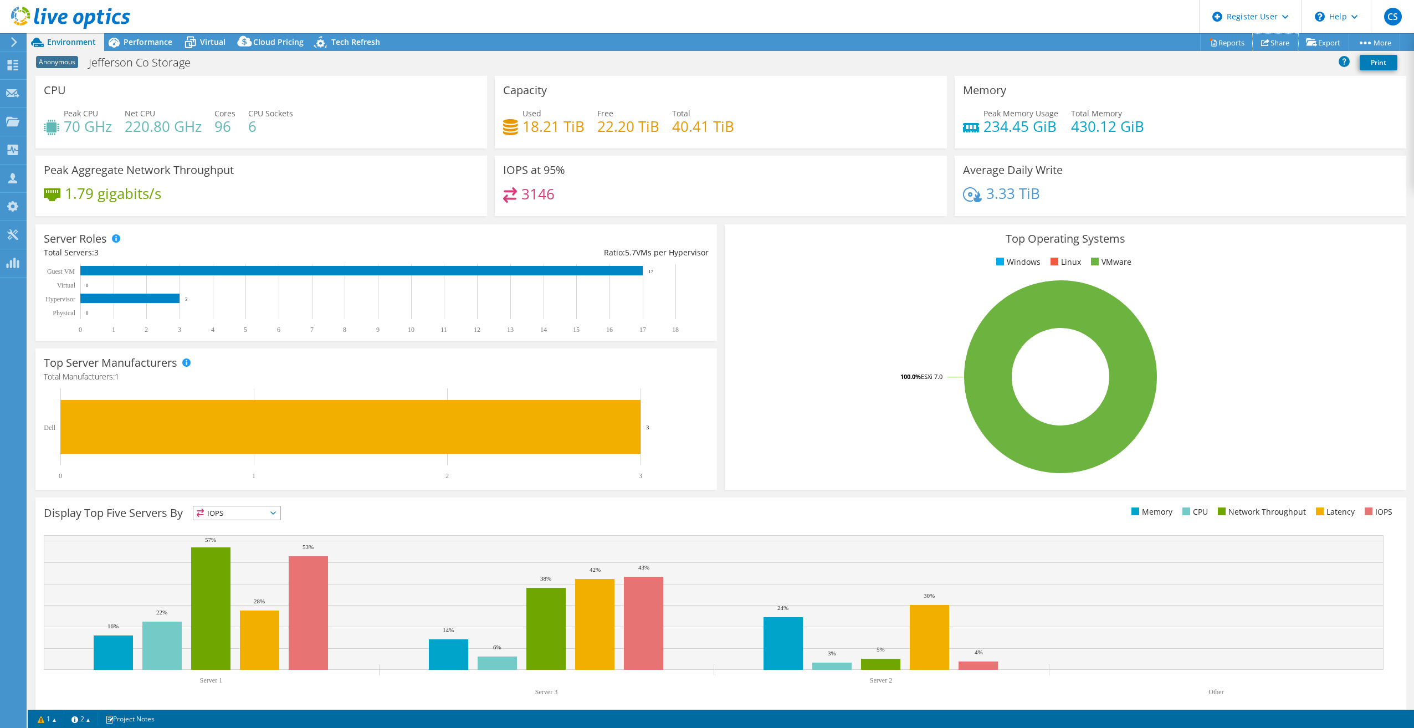
click at [1280, 42] on link "Share" at bounding box center [1275, 42] width 45 height 17
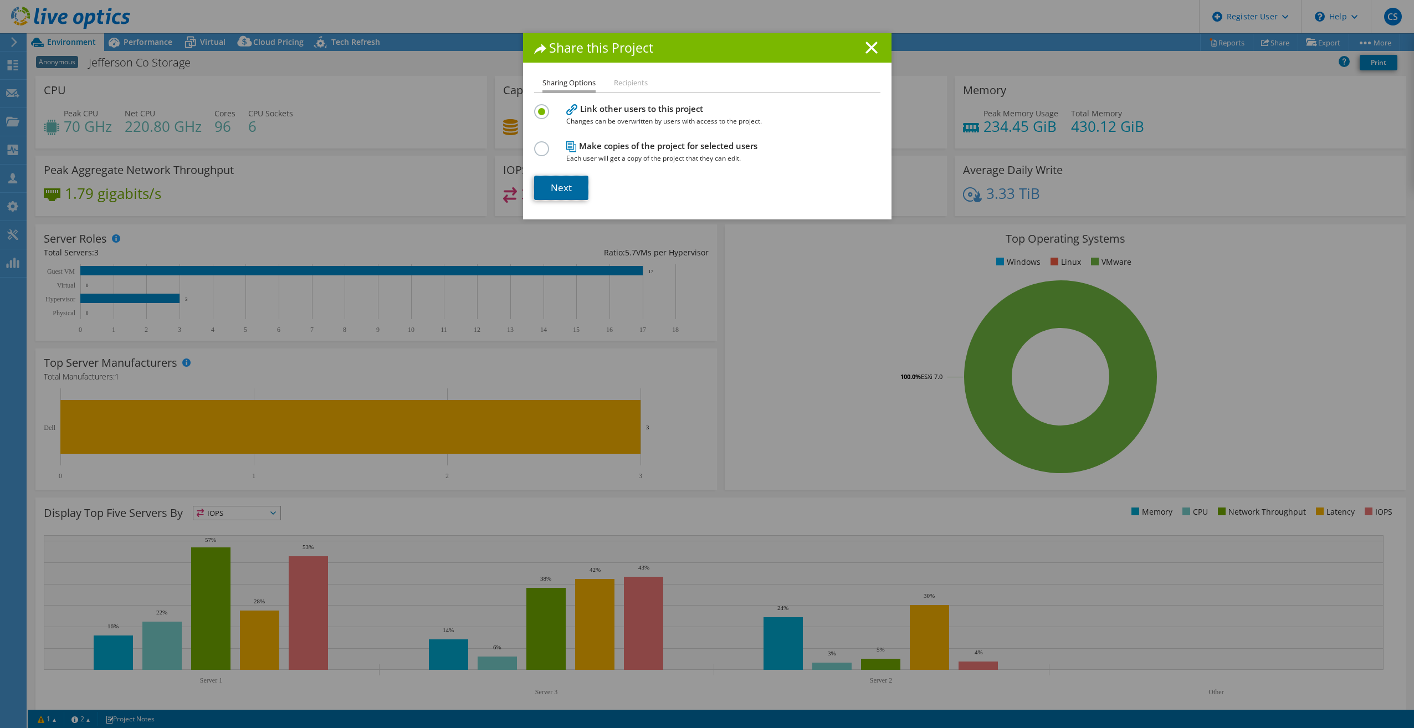
click at [549, 192] on link "Next" at bounding box center [561, 188] width 54 height 24
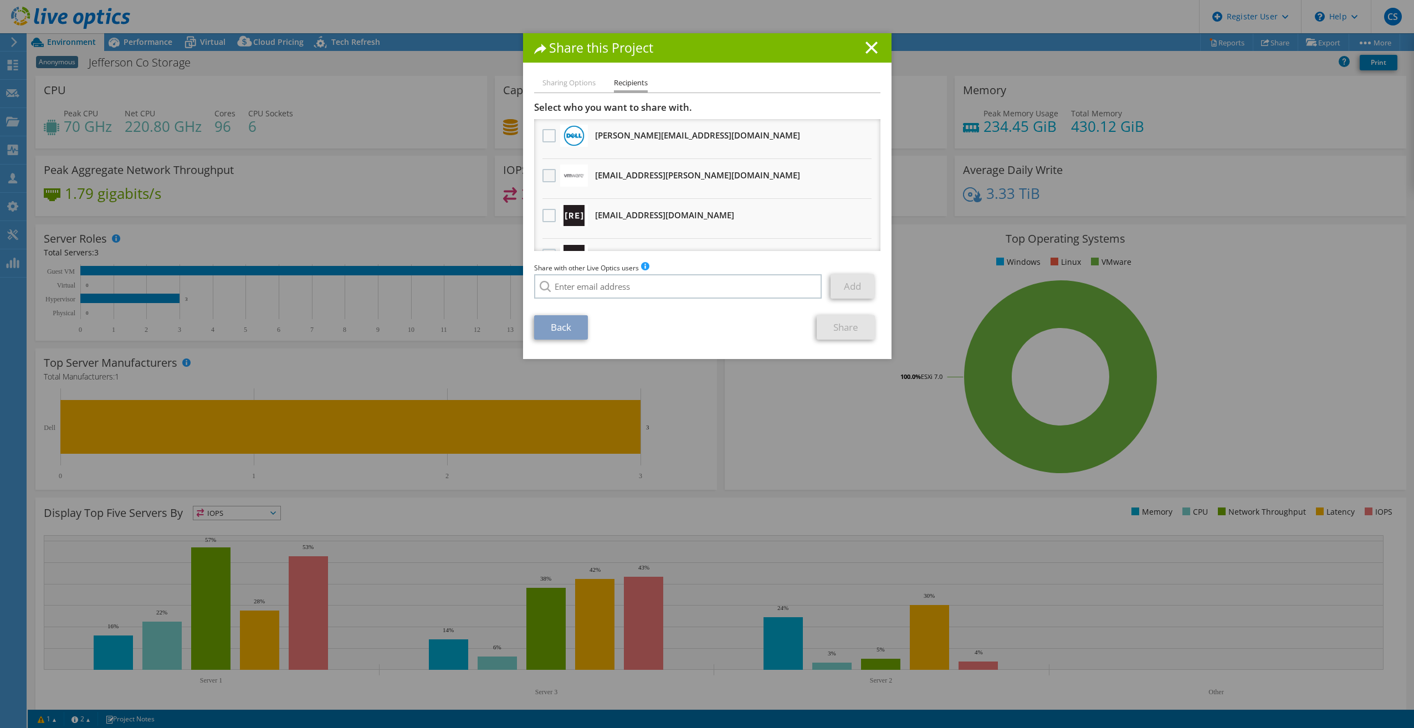
click at [547, 179] on label at bounding box center [551, 175] width 16 height 13
click at [0, 0] on input "checkbox" at bounding box center [0, 0] width 0 height 0
click at [858, 330] on link "Share" at bounding box center [846, 327] width 58 height 24
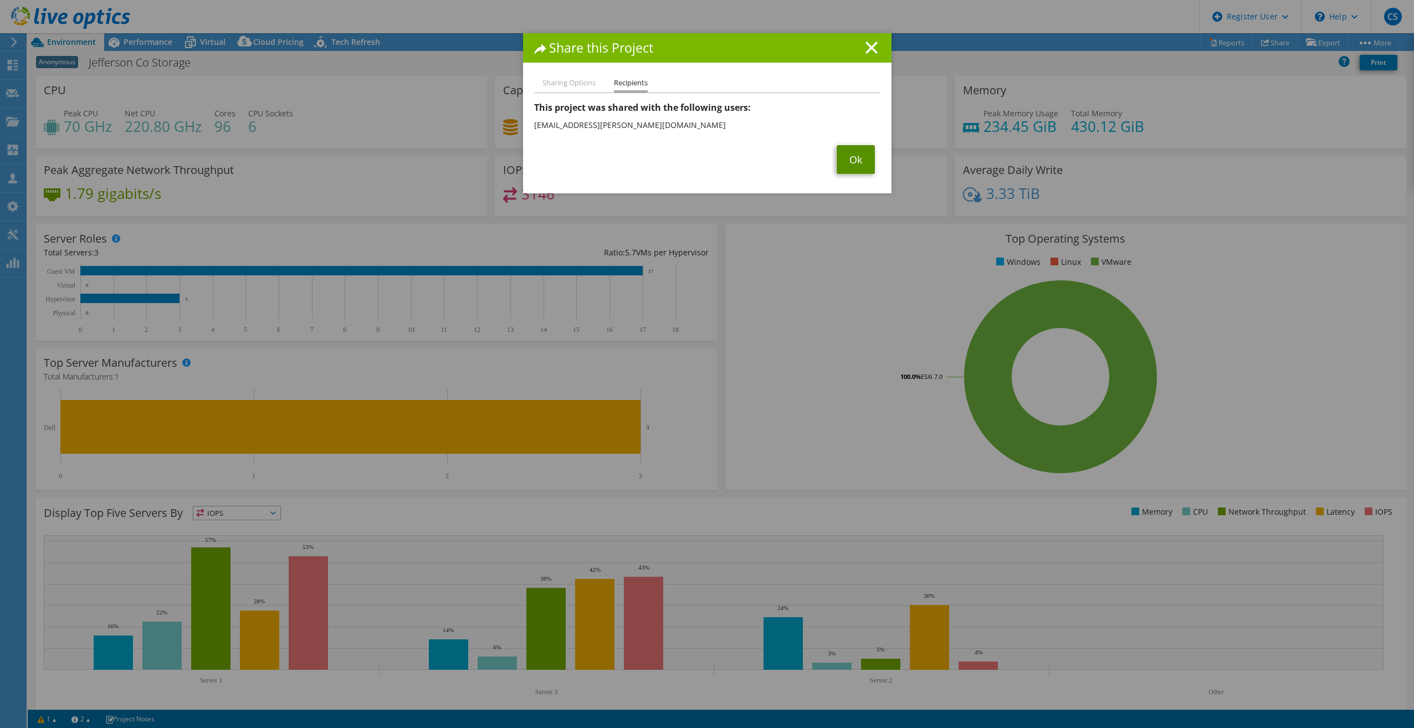
click at [851, 157] on link "Ok" at bounding box center [856, 159] width 38 height 29
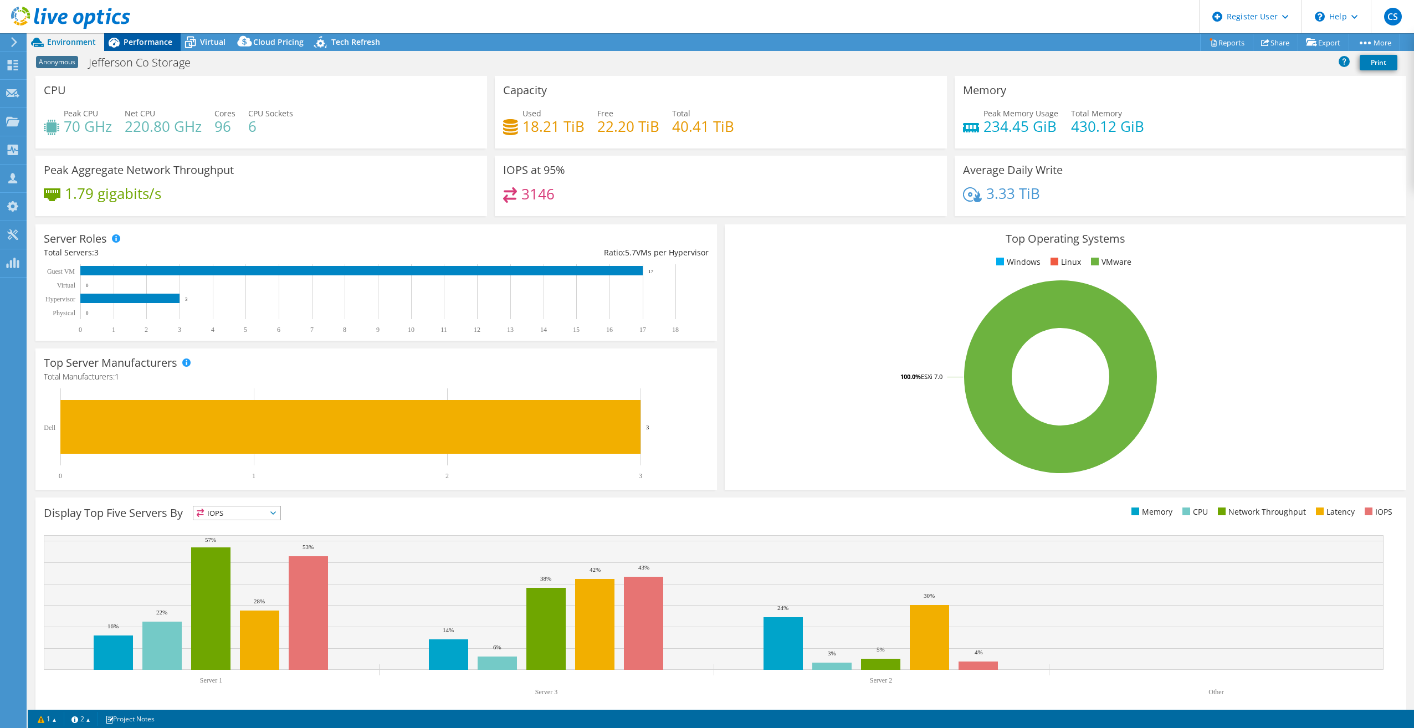
click at [147, 42] on span "Performance" at bounding box center [148, 42] width 49 height 11
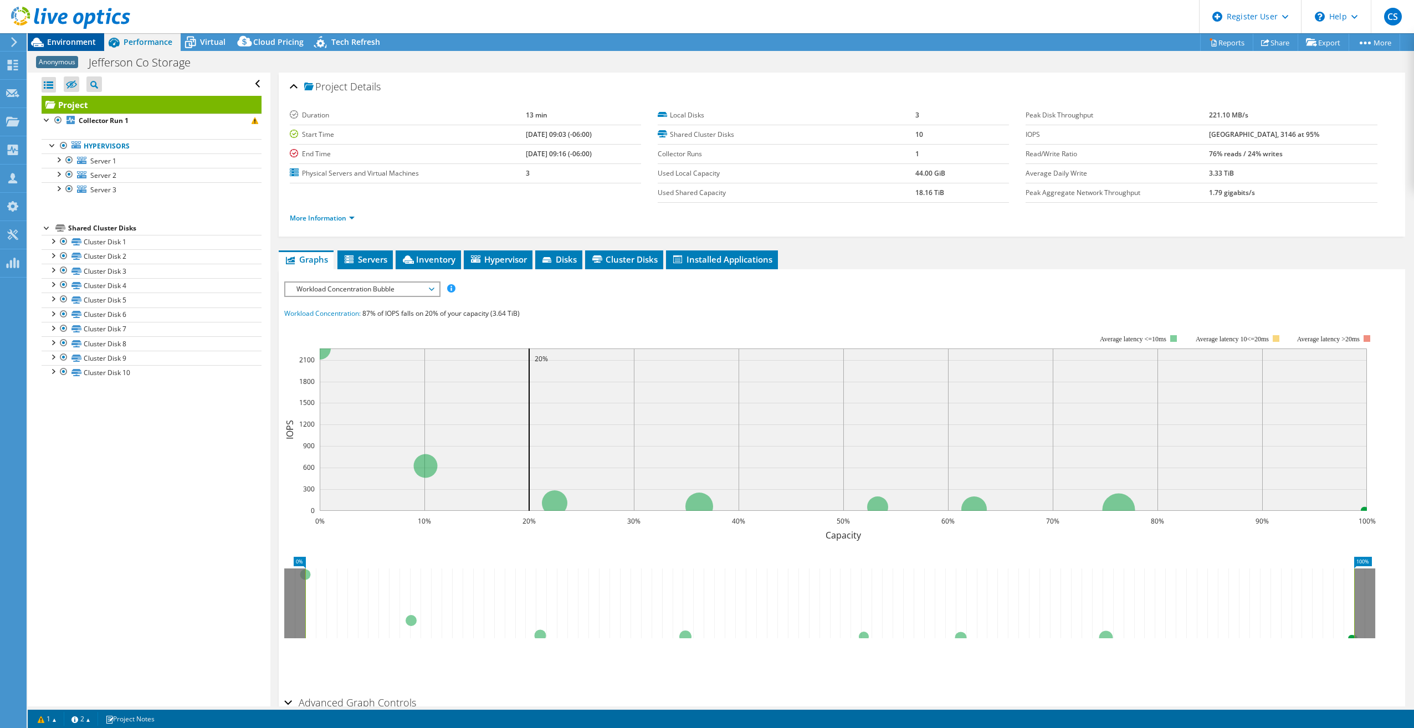
click at [54, 47] on span "Environment" at bounding box center [71, 42] width 49 height 11
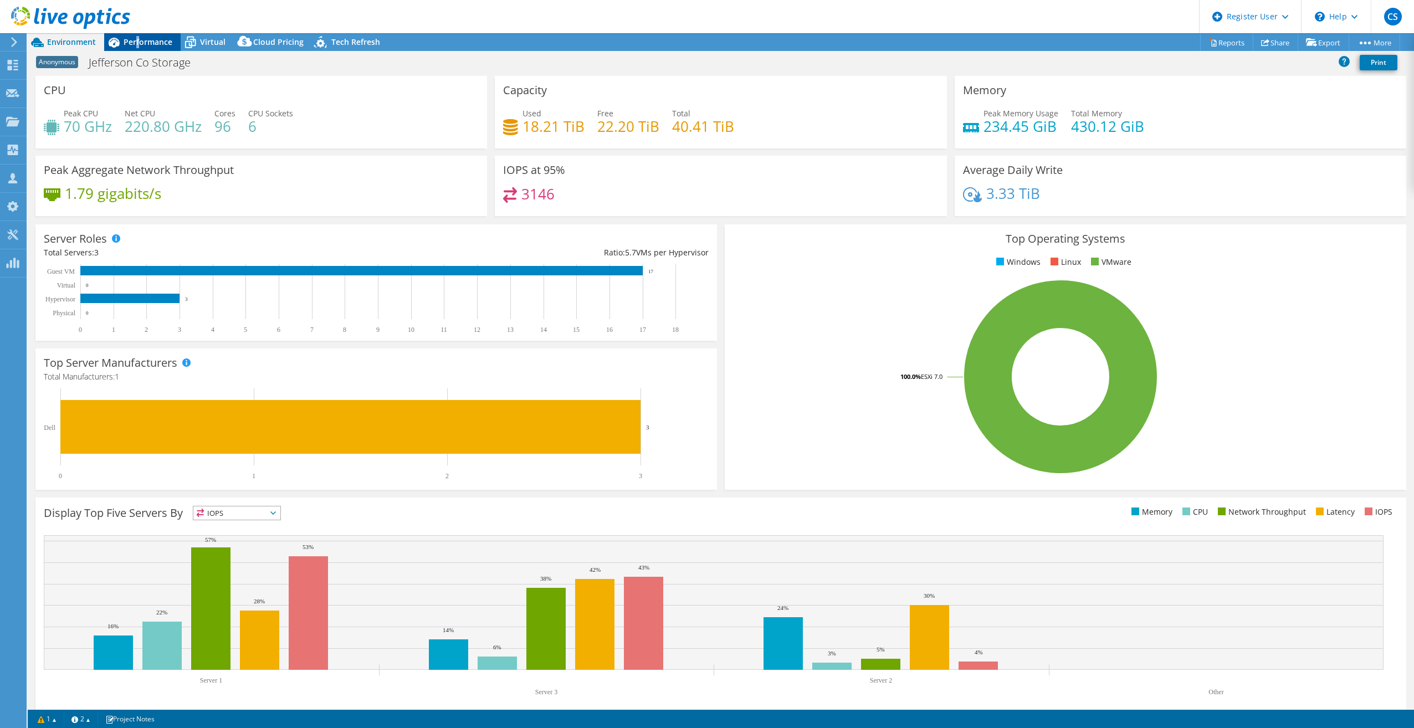
click at [138, 38] on span "Performance" at bounding box center [148, 42] width 49 height 11
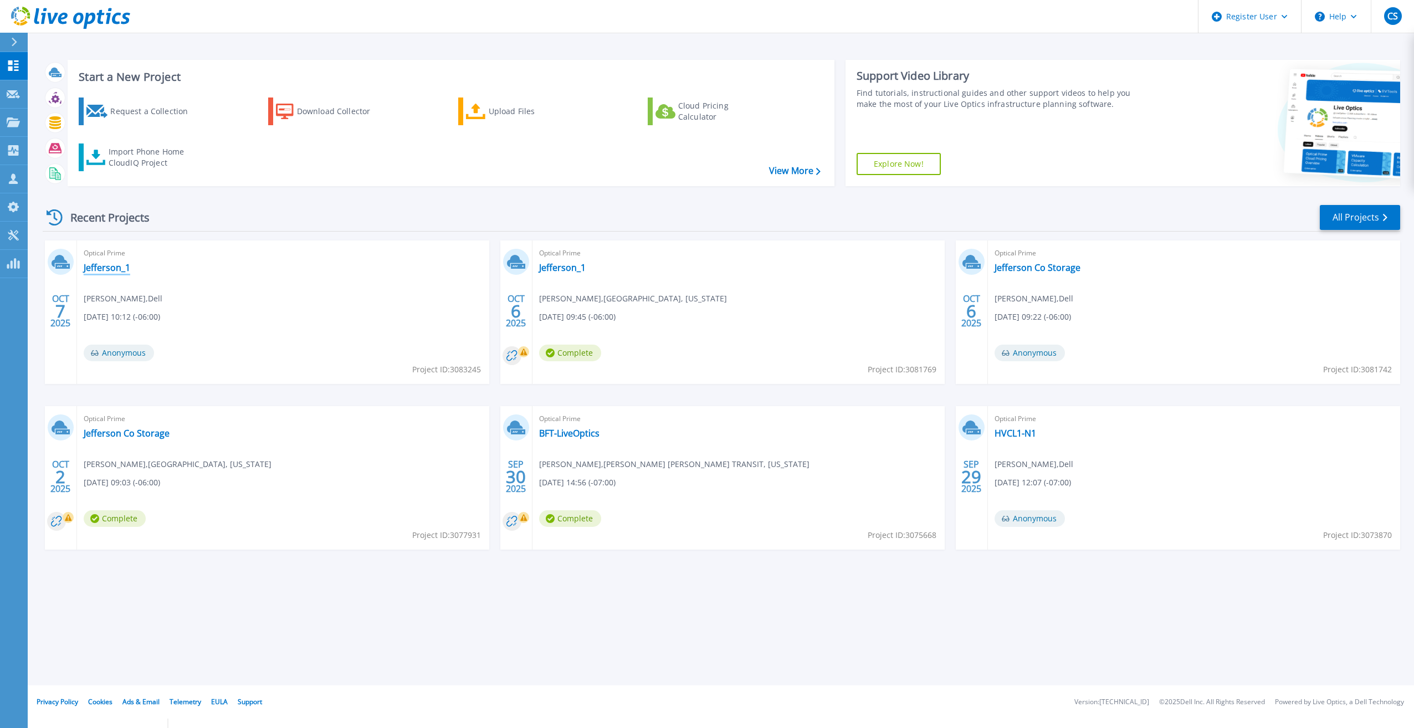
click at [118, 267] on link "Jefferson_1" at bounding box center [107, 267] width 47 height 11
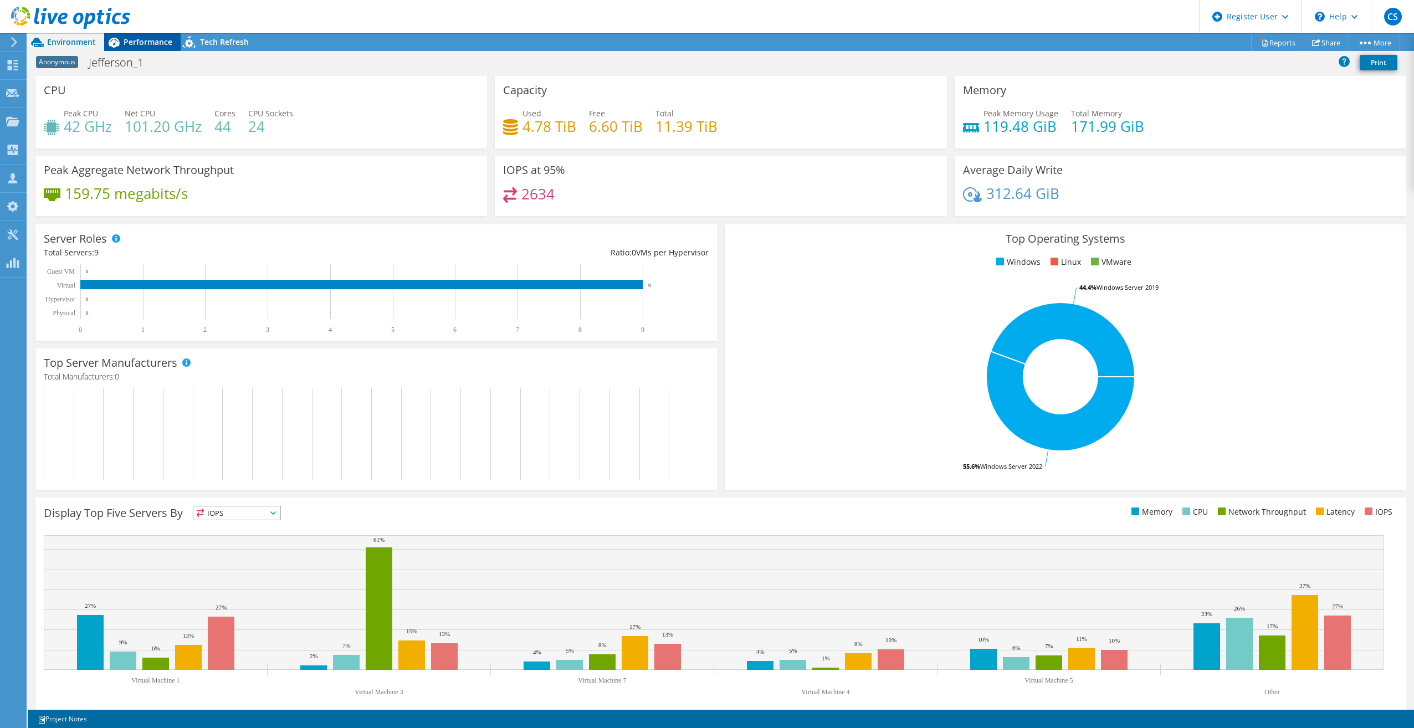
click at [143, 44] on span "Performance" at bounding box center [148, 42] width 49 height 11
